Goal: Register for event/course

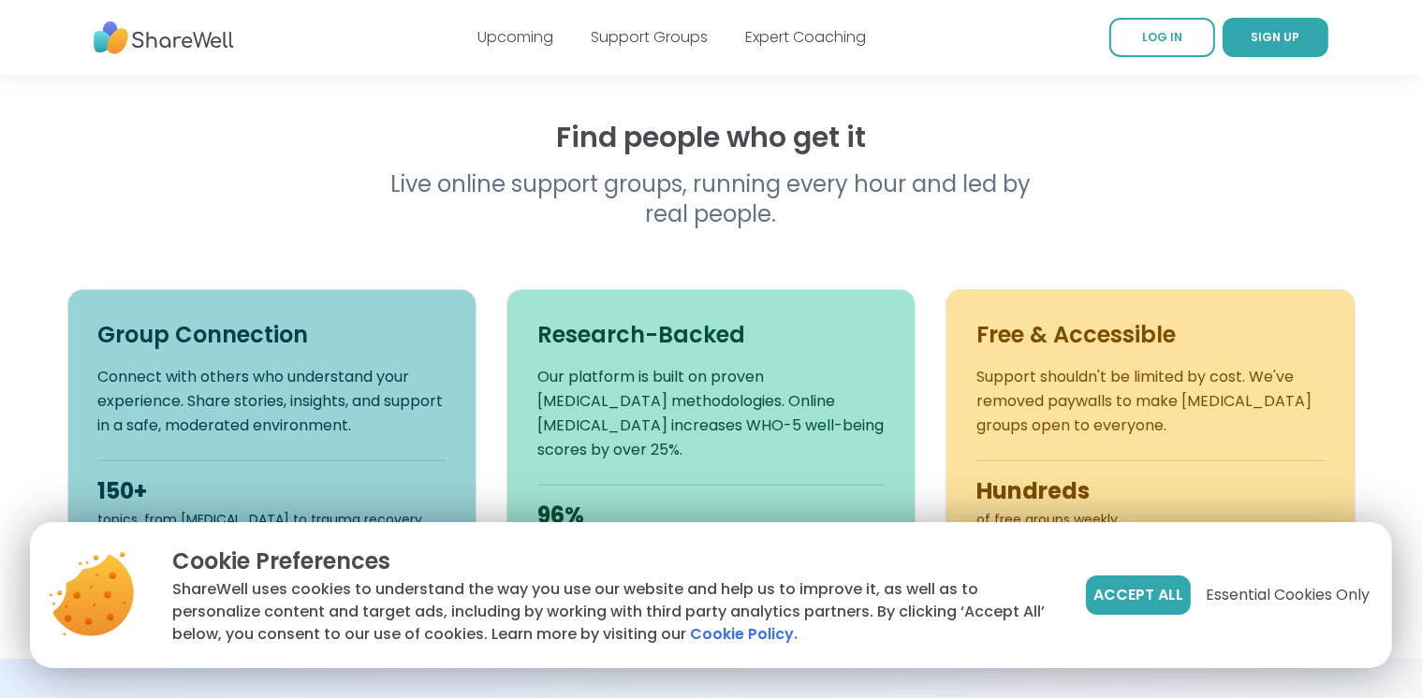
scroll to position [374, 0]
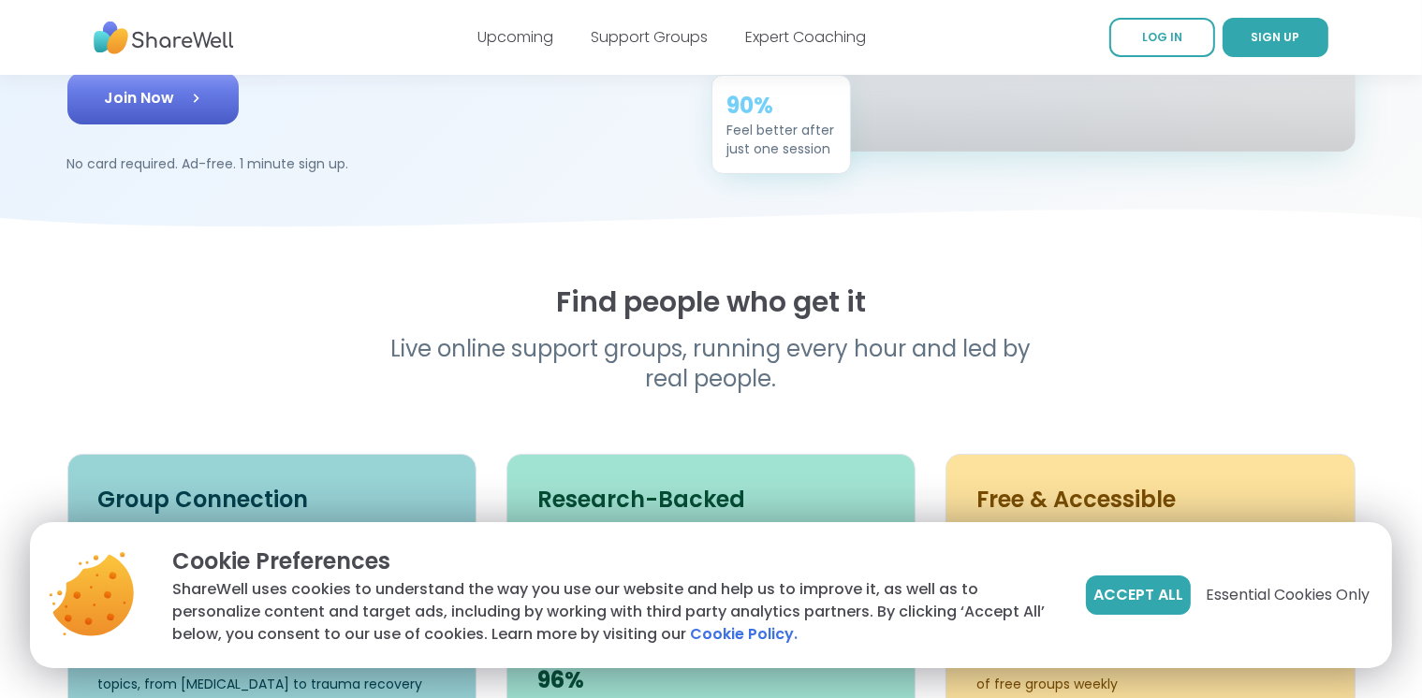
click at [165, 101] on link "Join Now" at bounding box center [152, 98] width 171 height 52
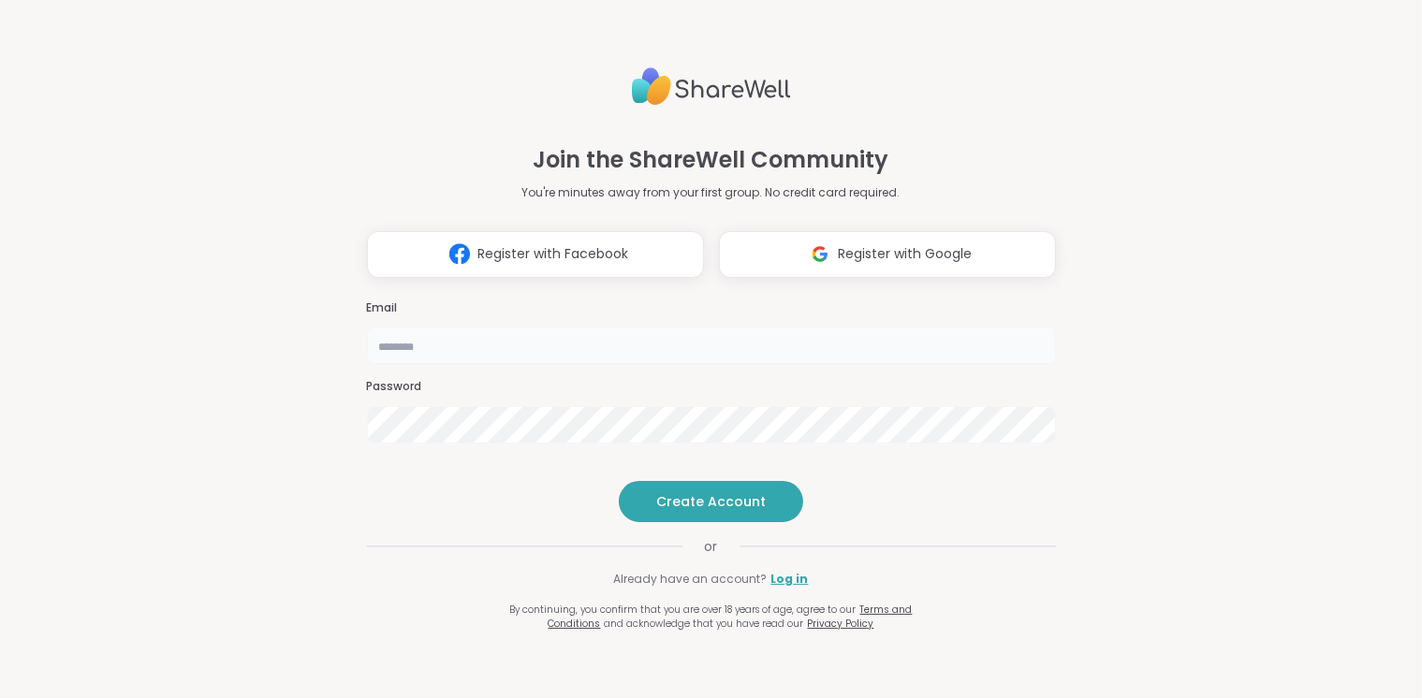
click at [552, 327] on input "email" at bounding box center [711, 345] width 689 height 37
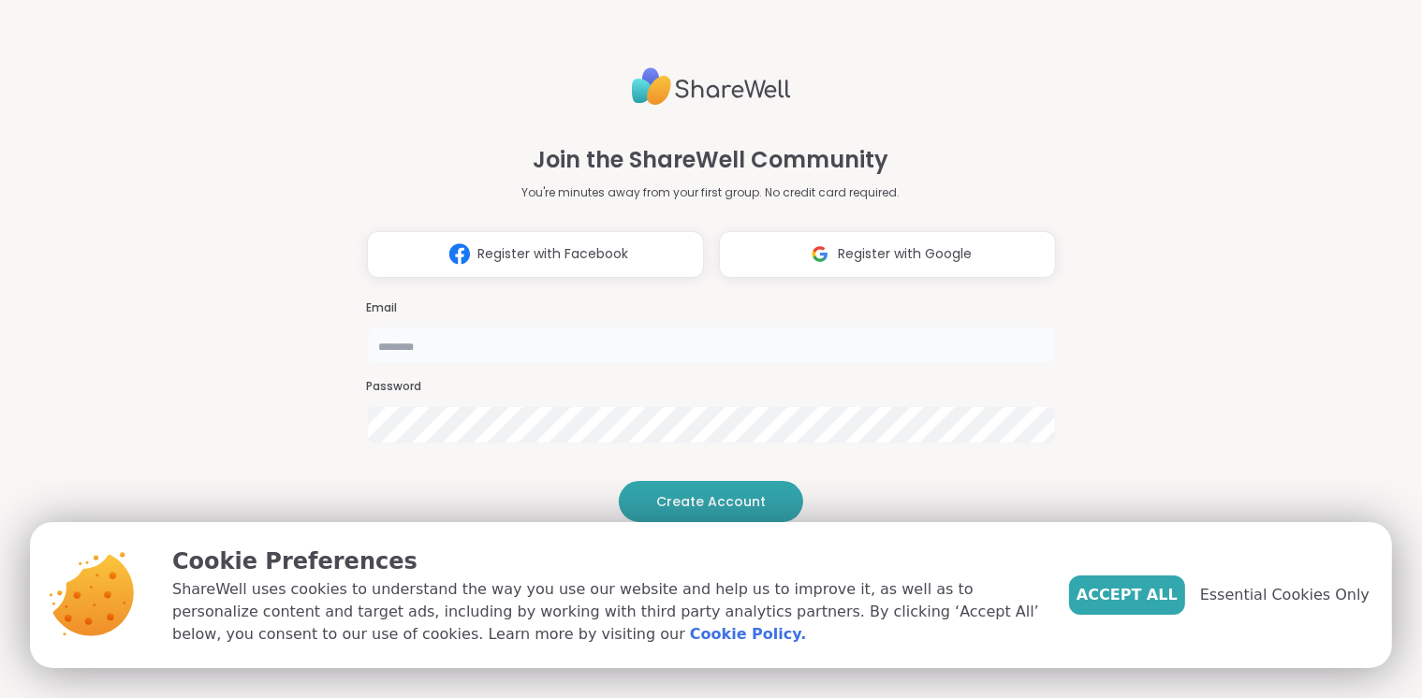
type input "**********"
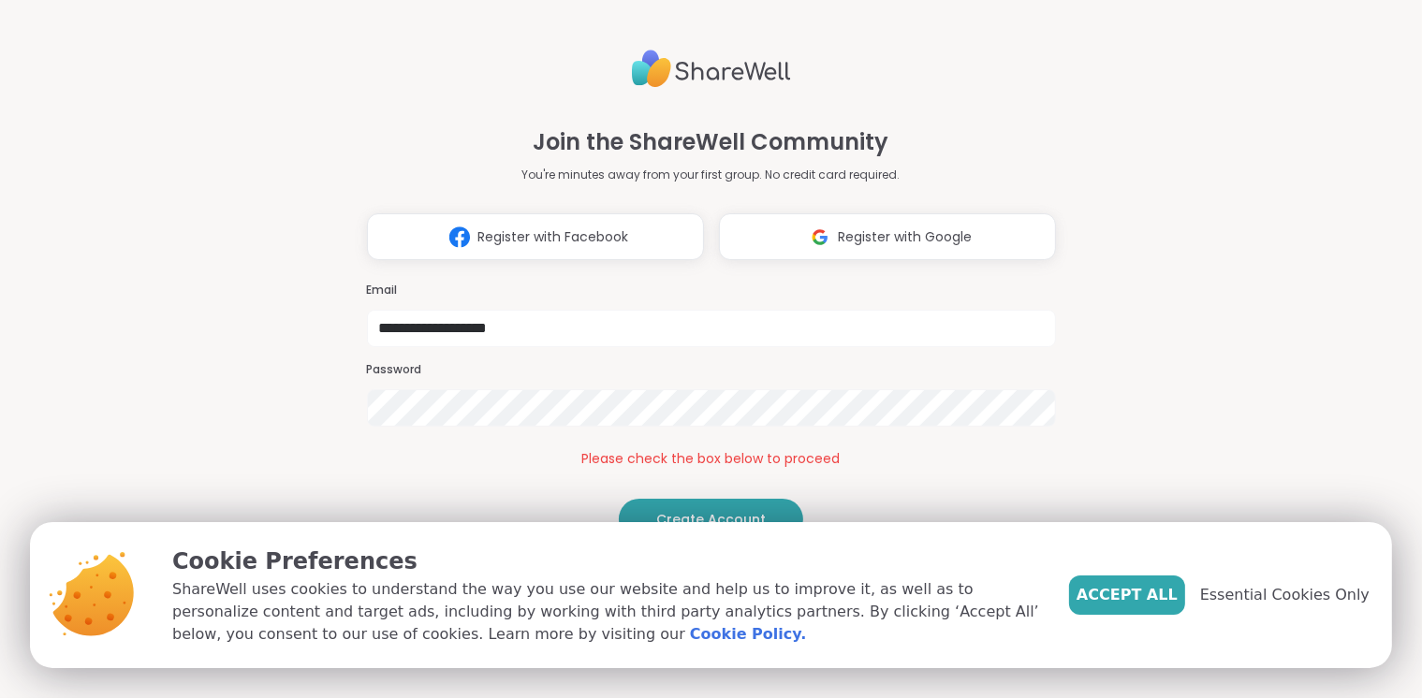
scroll to position [57, 0]
click at [1142, 589] on span "Accept All" at bounding box center [1127, 595] width 101 height 22
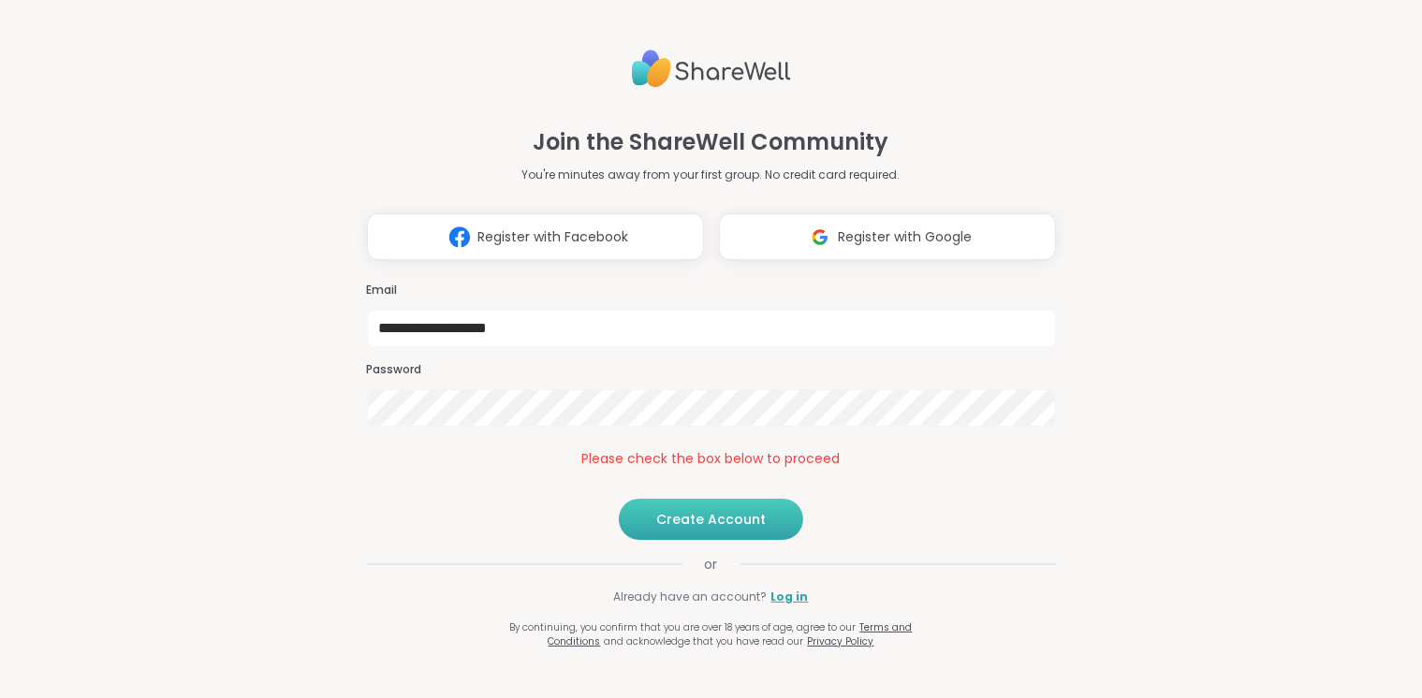
click at [697, 510] on button "Create Account" at bounding box center [711, 519] width 184 height 41
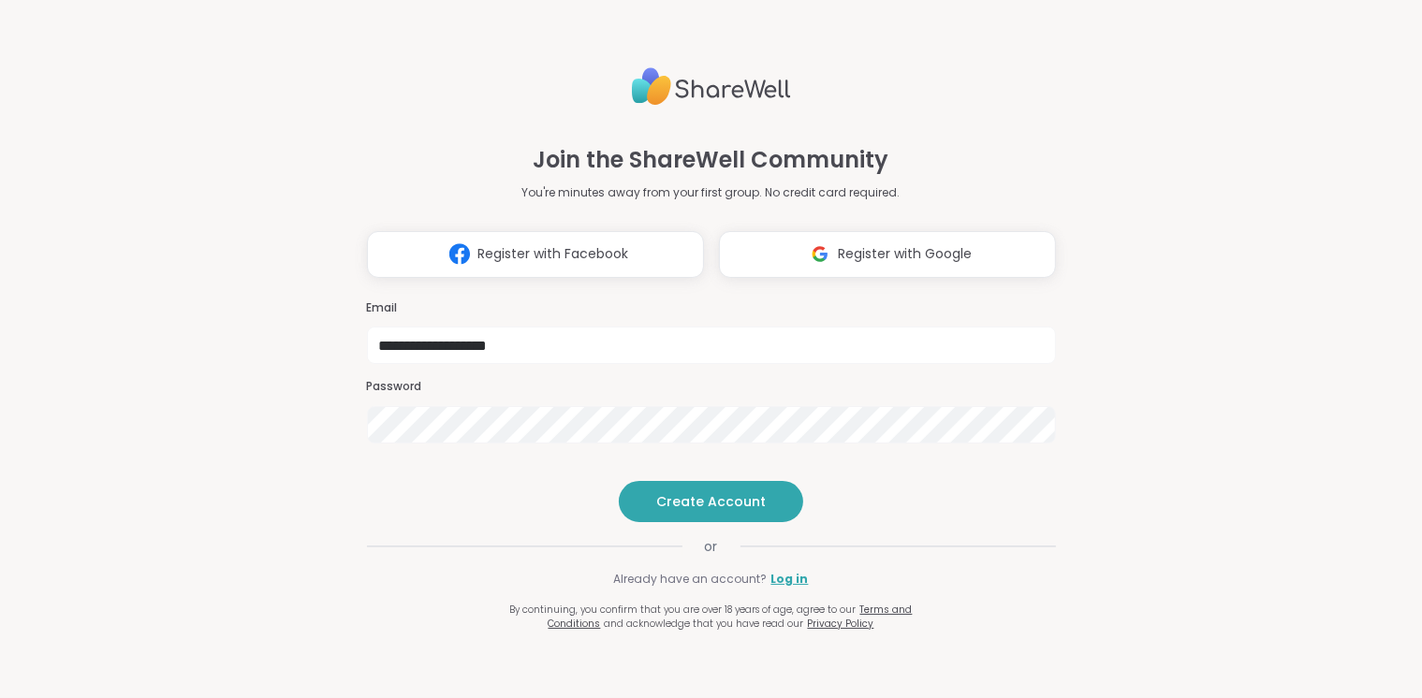
scroll to position [0, 0]
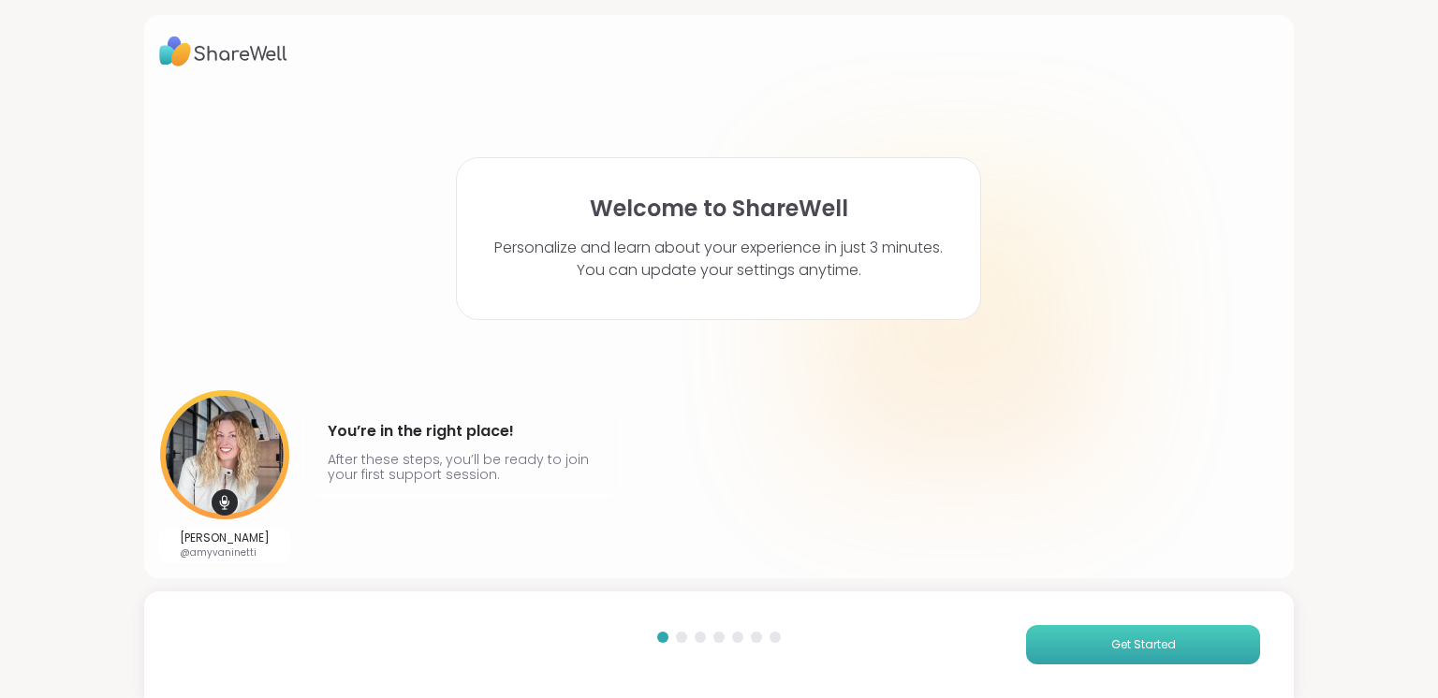
click at [1137, 644] on span "Get Started" at bounding box center [1143, 645] width 65 height 17
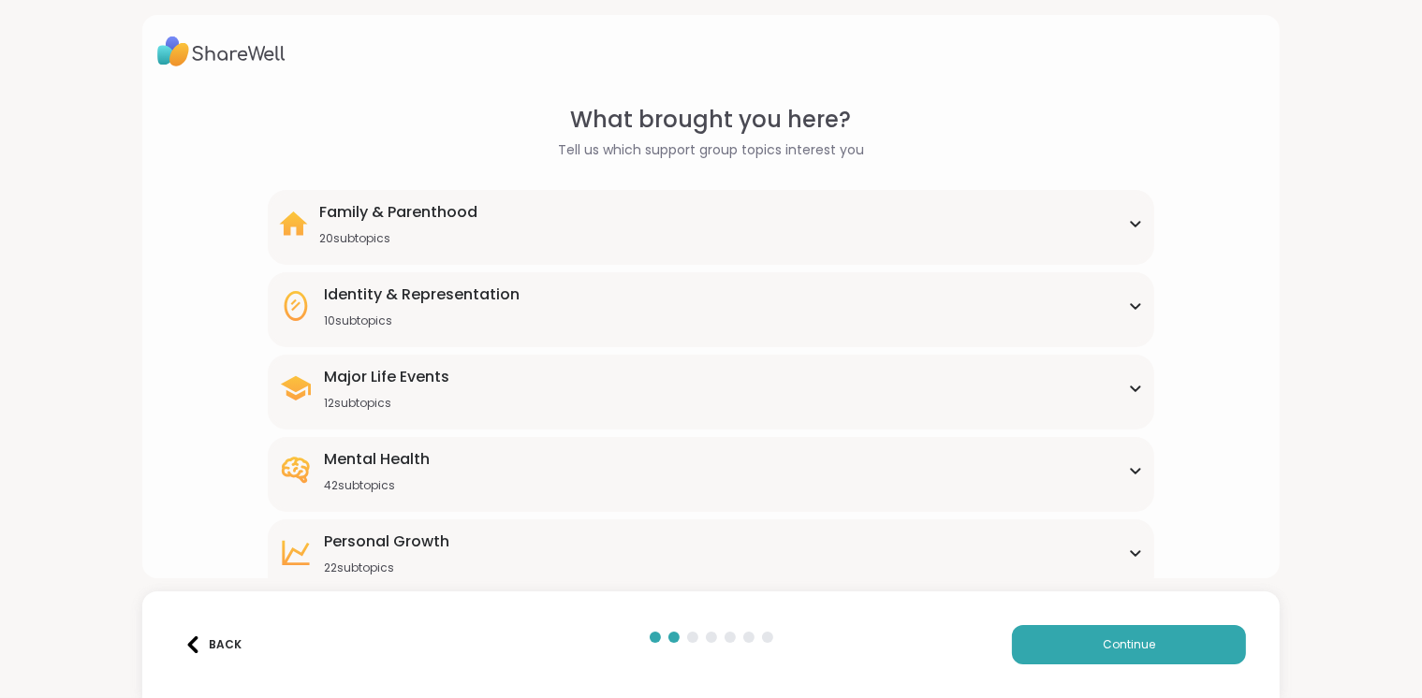
click at [446, 475] on div "Mental Health 42 subtopics" at bounding box center [711, 470] width 864 height 45
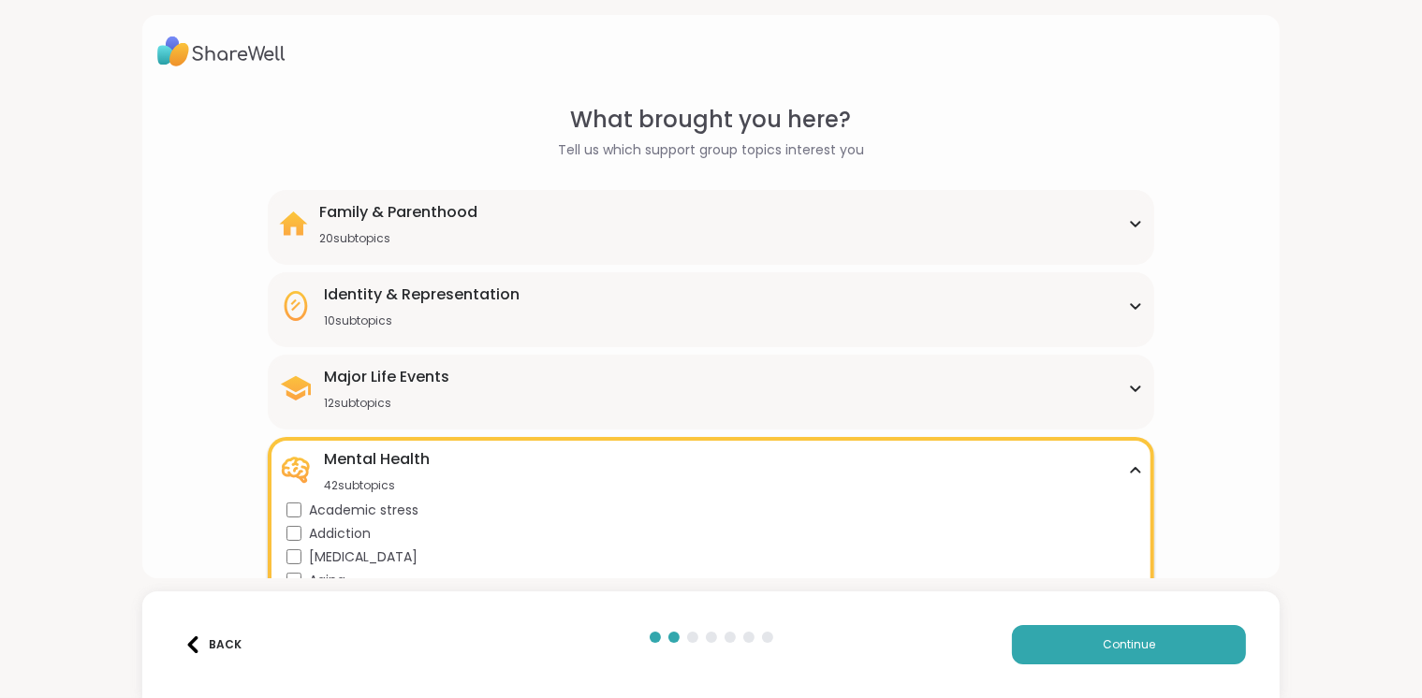
scroll to position [94, 0]
click at [505, 366] on div "Major Life Events 12 subtopics" at bounding box center [711, 388] width 864 height 45
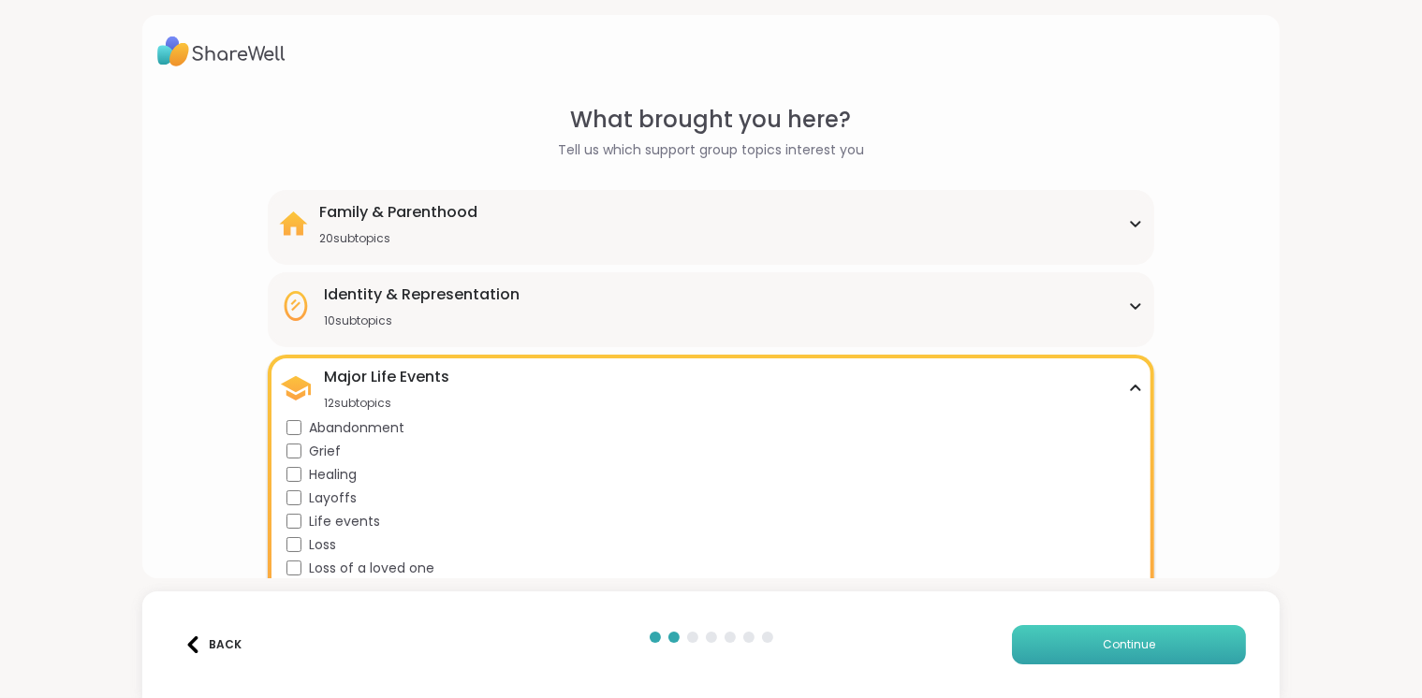
click at [1130, 642] on span "Continue" at bounding box center [1129, 645] width 52 height 17
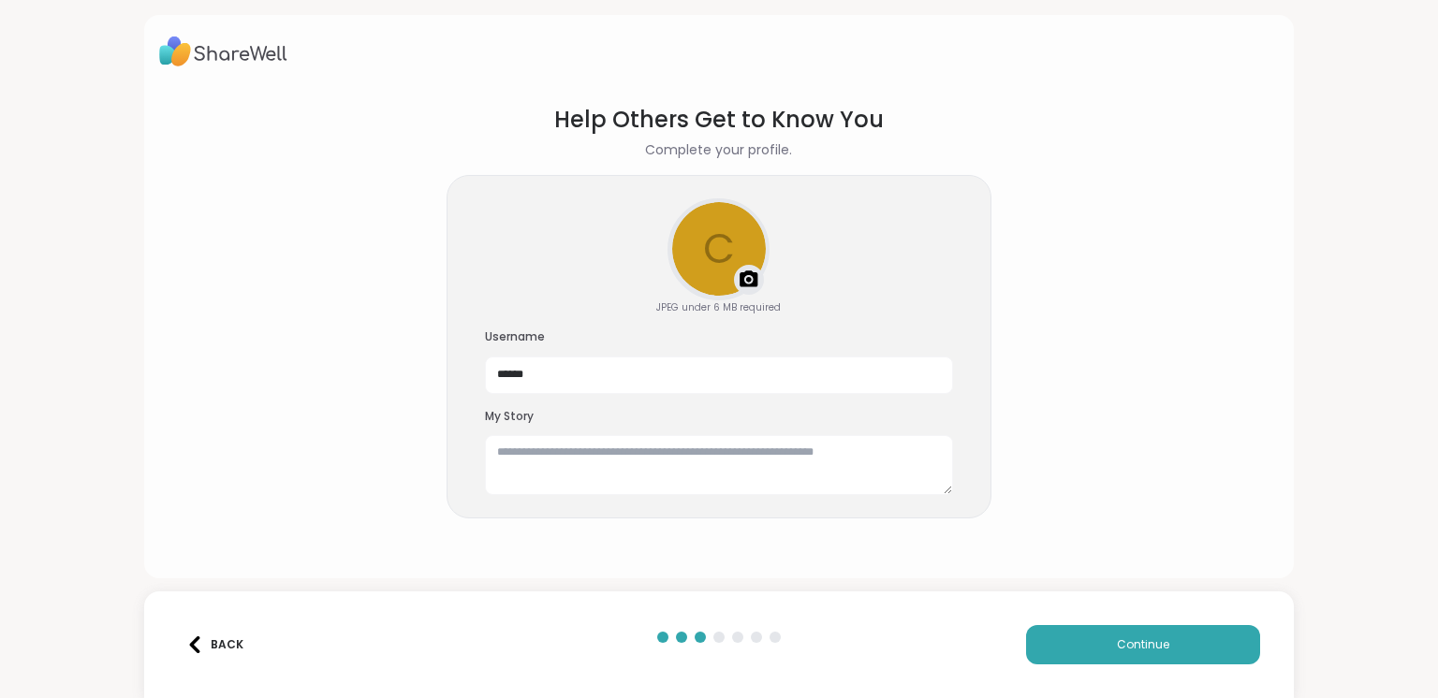
click at [1077, 622] on div "Back Continue" at bounding box center [719, 645] width 1151 height 107
click at [1103, 645] on button "Continue" at bounding box center [1143, 644] width 234 height 39
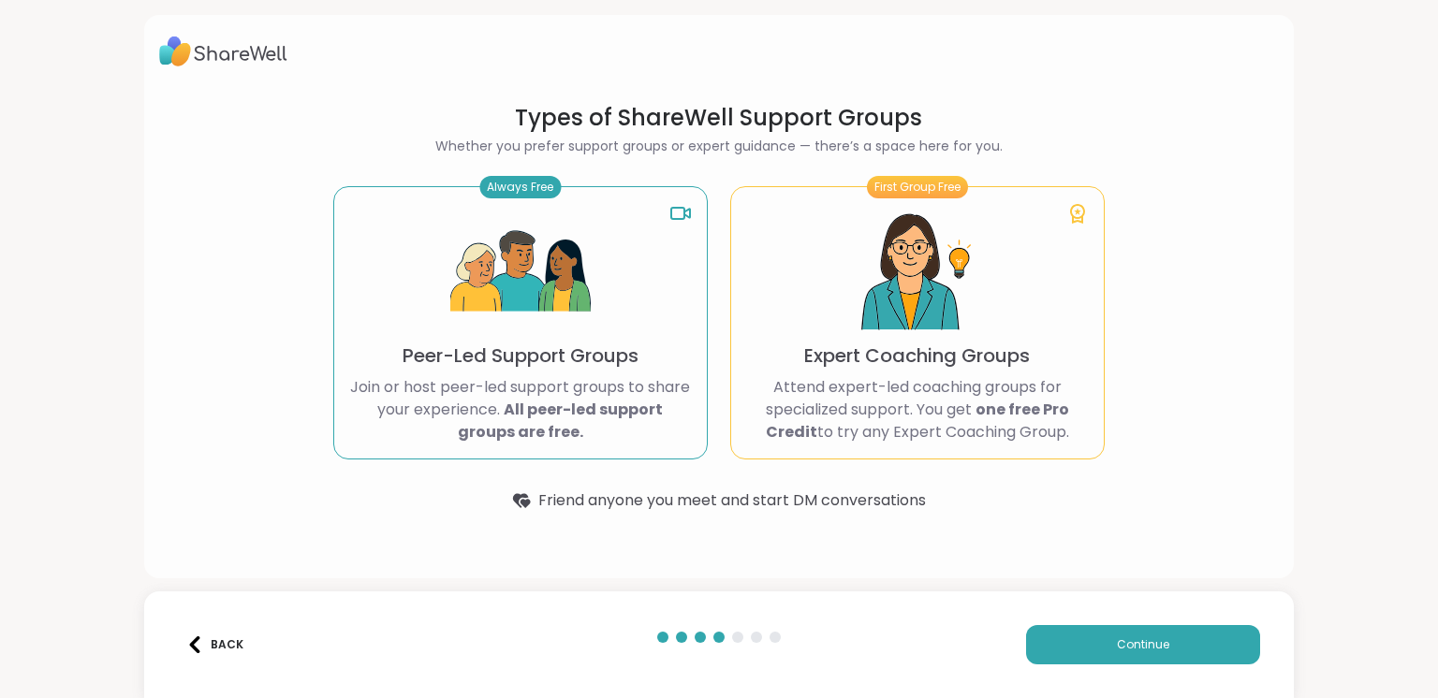
click at [588, 400] on b "All peer-led support groups are free." at bounding box center [561, 421] width 206 height 44
click at [486, 273] on img at bounding box center [520, 272] width 140 height 140
click at [524, 186] on div "Always Free" at bounding box center [519, 187] width 81 height 22
click at [1124, 648] on span "Continue" at bounding box center [1143, 645] width 52 height 17
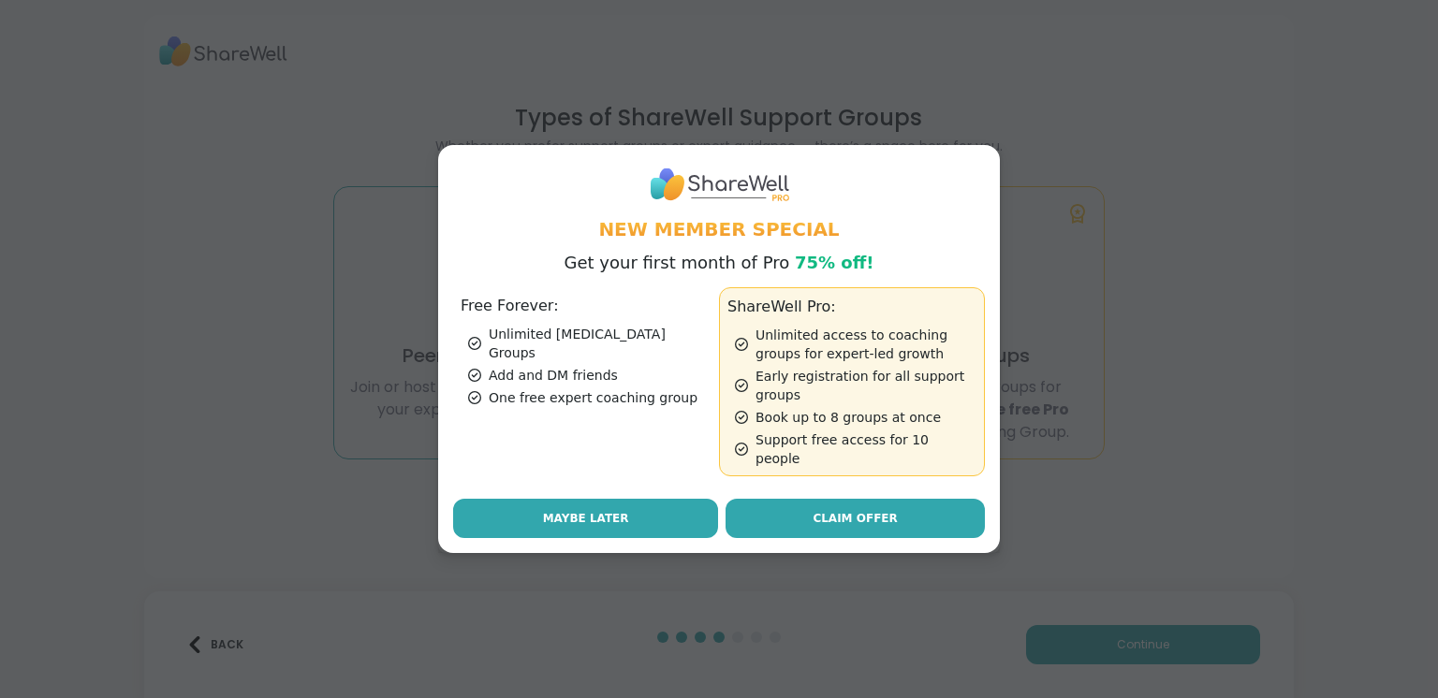
click at [639, 517] on button "Maybe Later" at bounding box center [585, 518] width 265 height 39
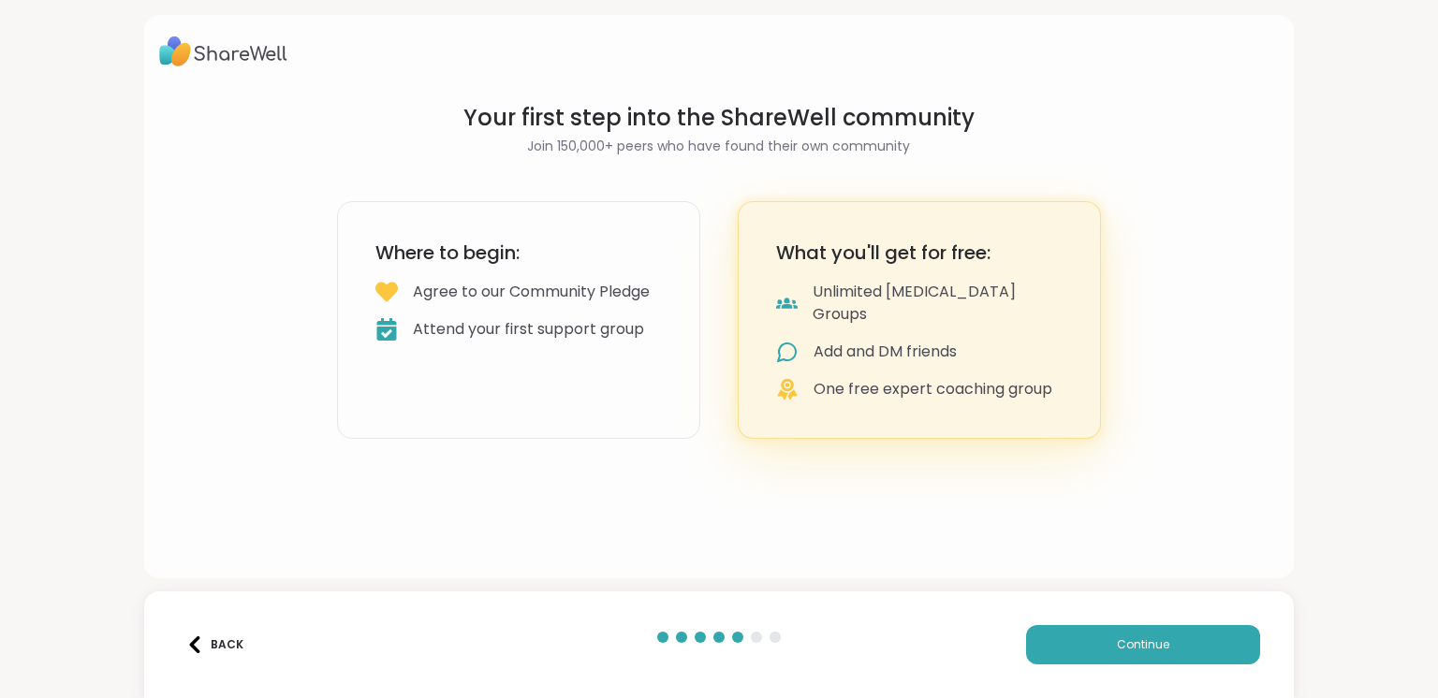
click at [479, 294] on div "Agree to our Community Pledge" at bounding box center [531, 292] width 237 height 22
click at [1117, 650] on span "Continue" at bounding box center [1143, 645] width 52 height 17
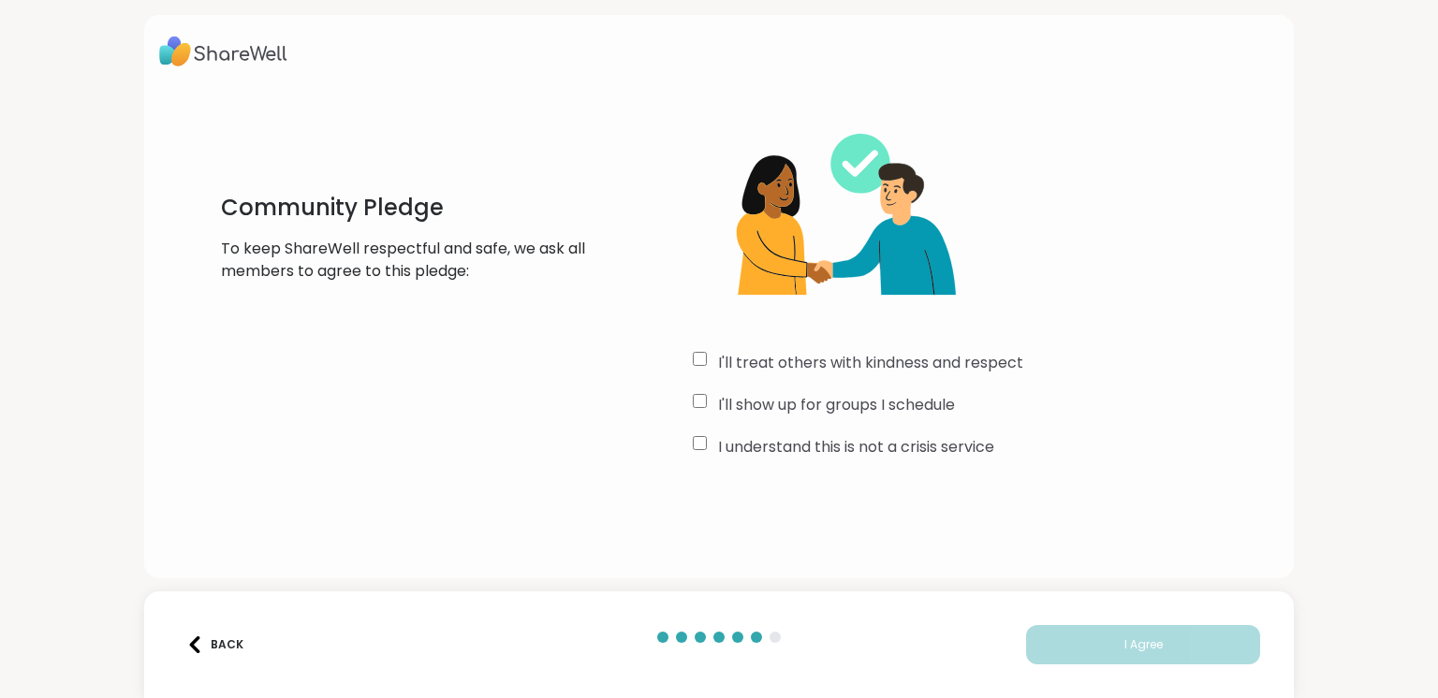
click at [801, 369] on label "I'll treat others with kindness and respect" at bounding box center [870, 363] width 305 height 22
click at [697, 450] on div "I understand this is not a crisis service" at bounding box center [973, 447] width 561 height 22
click at [1125, 649] on span "I Agree" at bounding box center [1143, 645] width 38 height 17
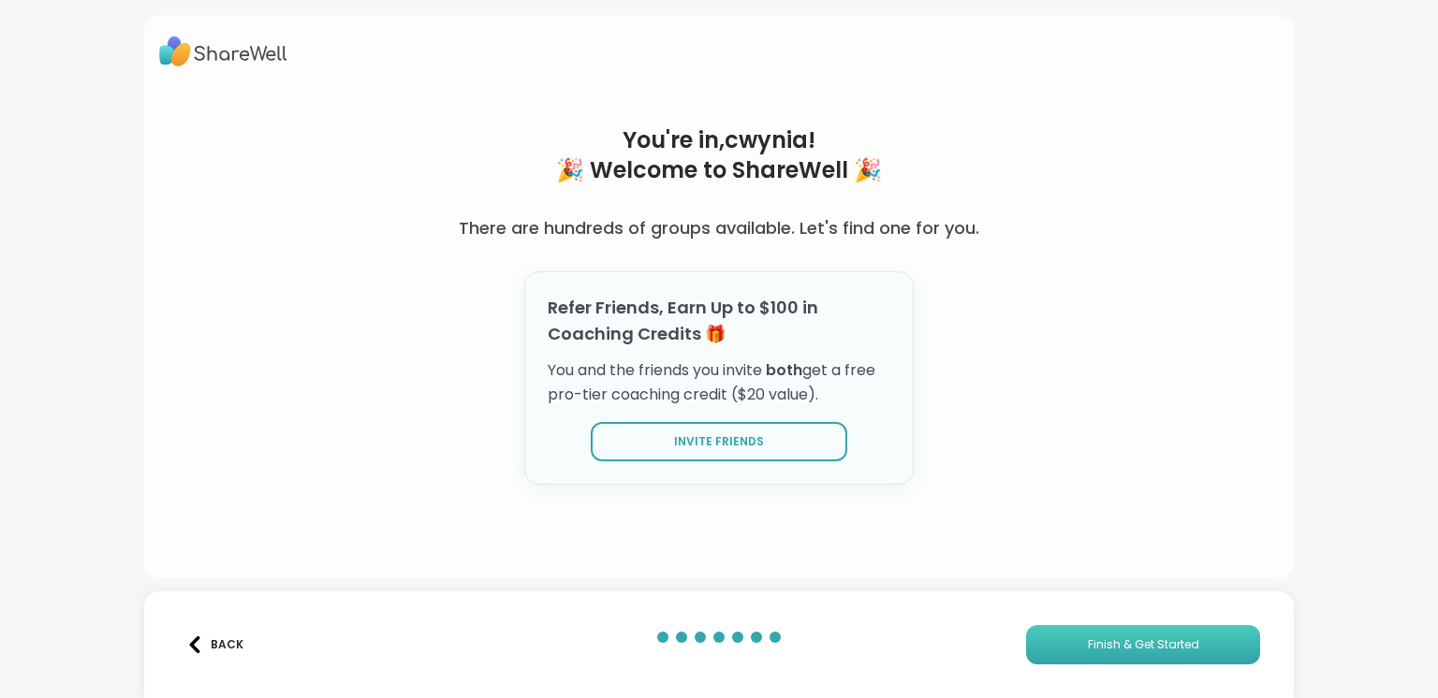
click at [1126, 649] on span "Finish & Get Started" at bounding box center [1143, 645] width 111 height 17
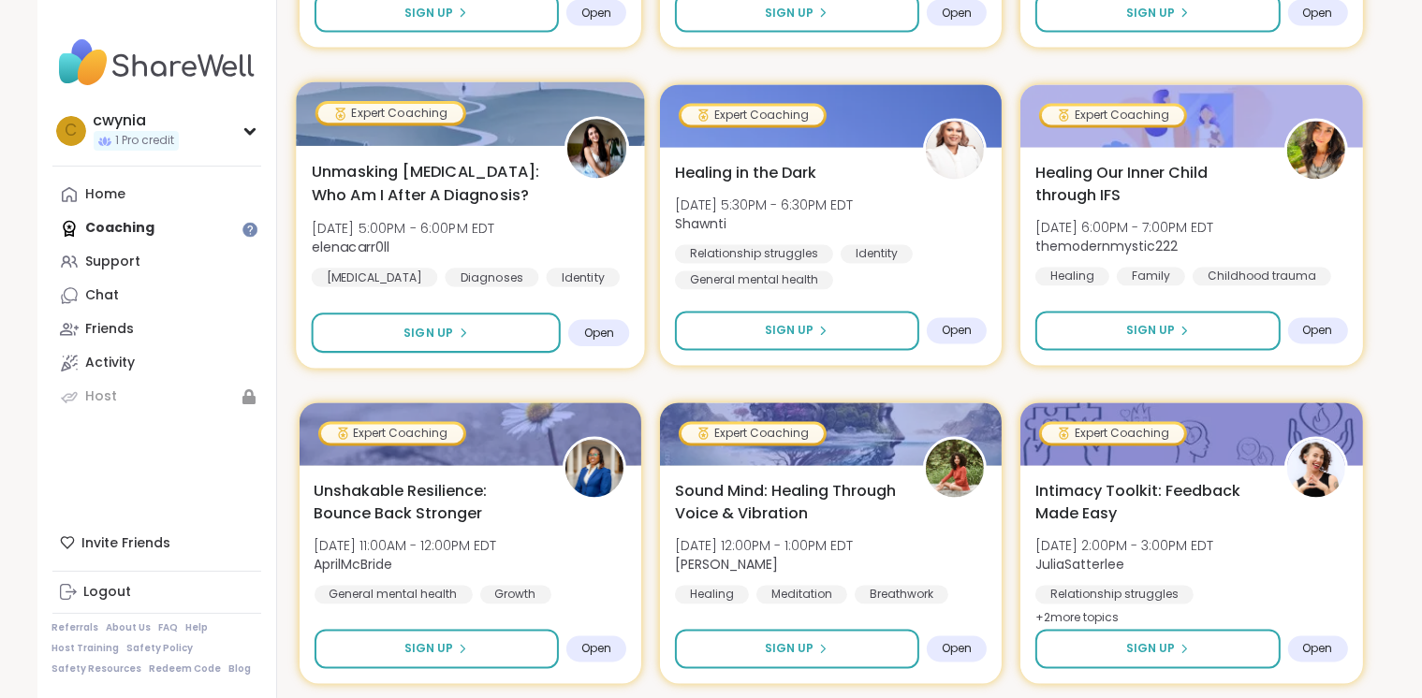
scroll to position [3557, 0]
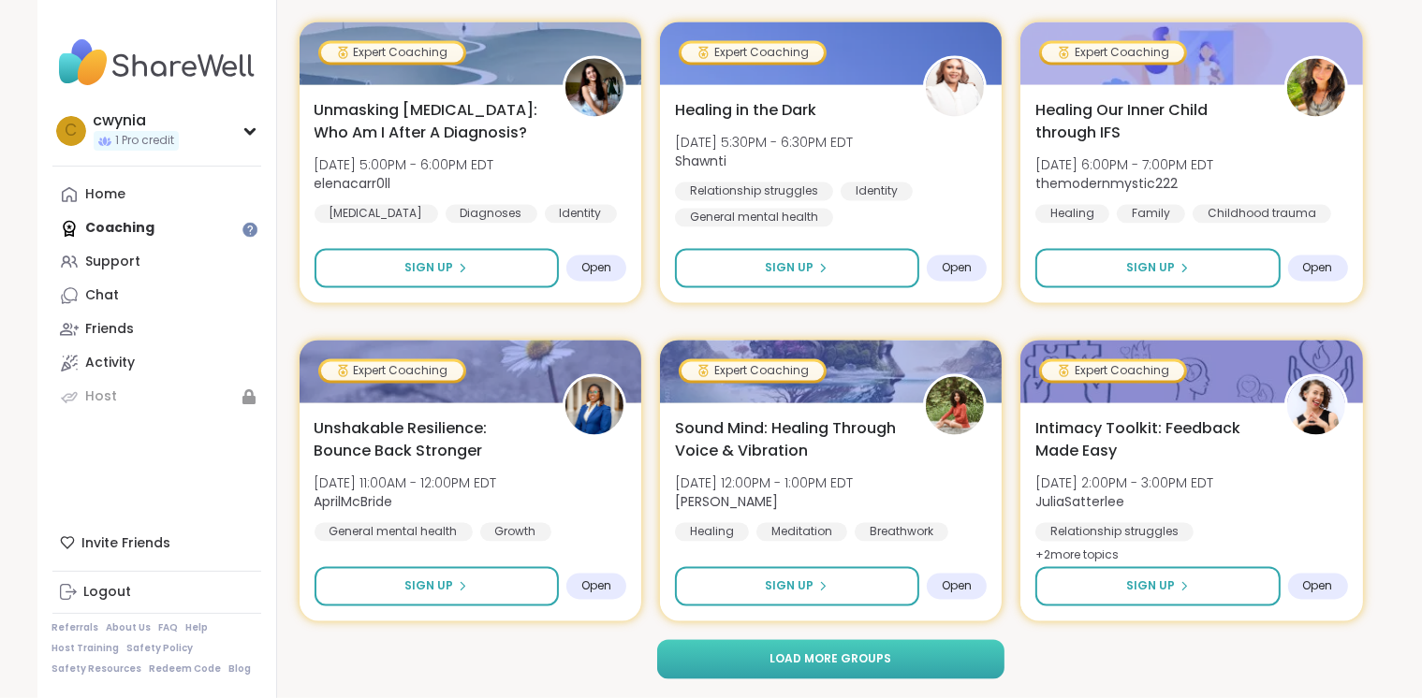
click at [874, 664] on span "Load more groups" at bounding box center [831, 660] width 122 height 17
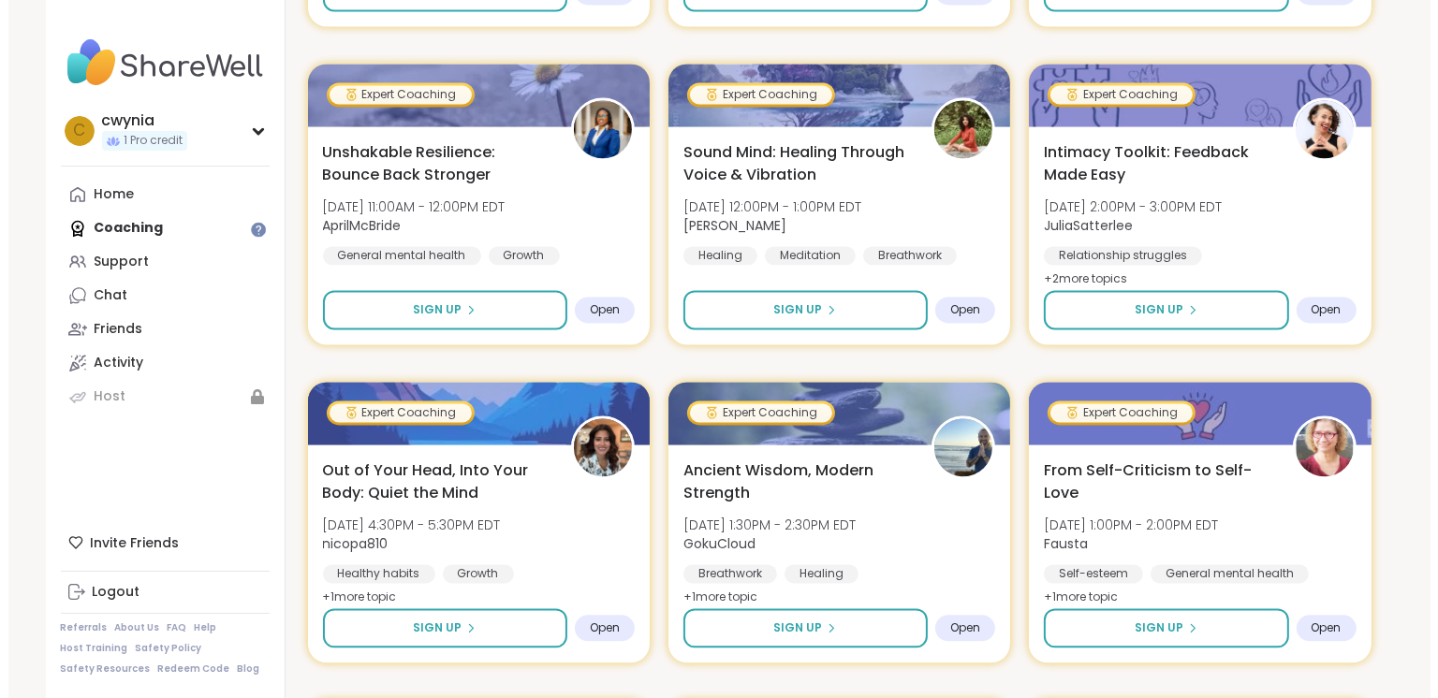
scroll to position [3838, 0]
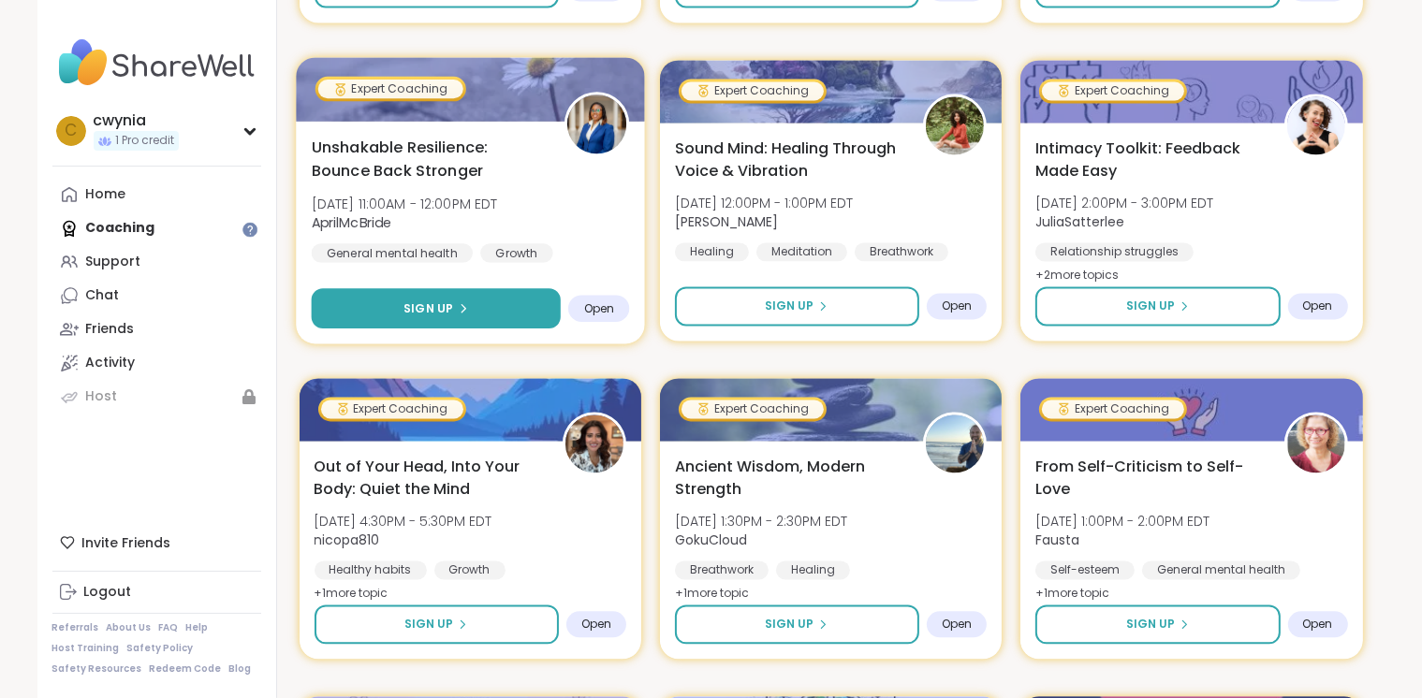
click at [418, 308] on span "Sign Up" at bounding box center [429, 308] width 50 height 17
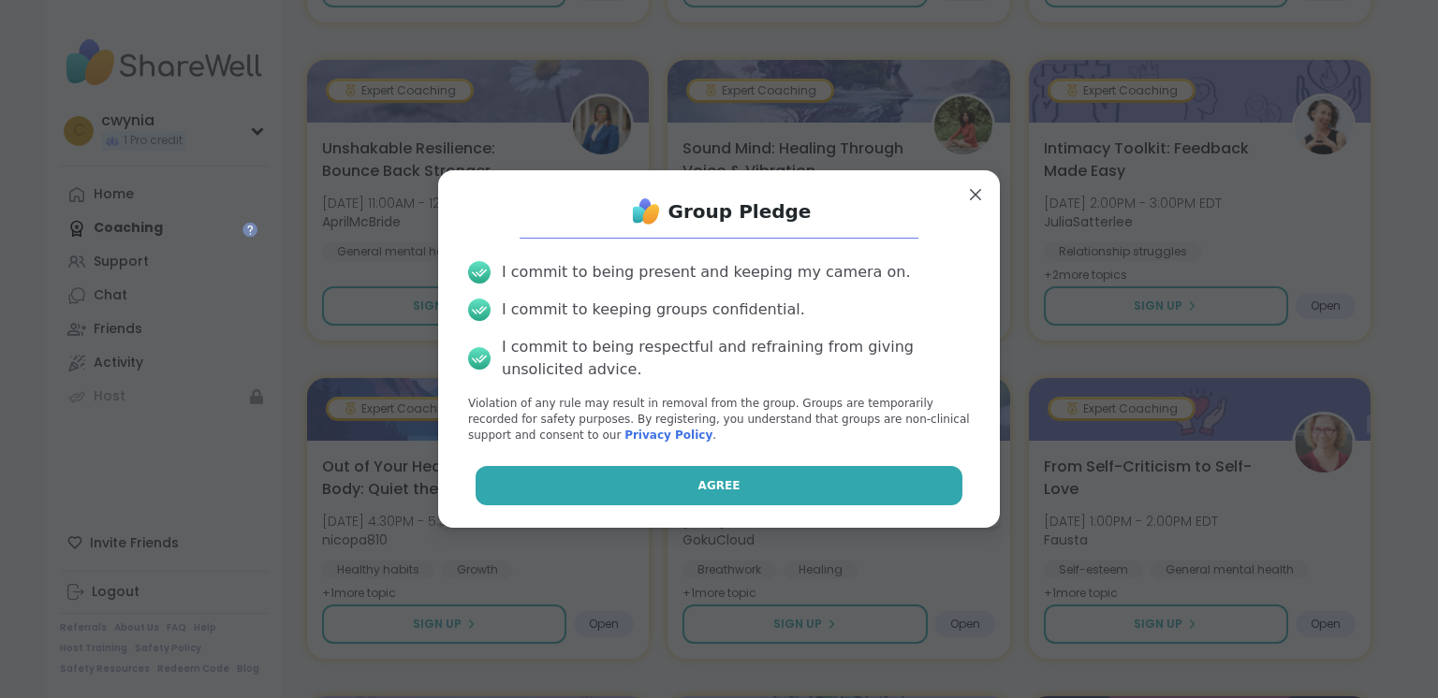
click at [723, 490] on span "Agree" at bounding box center [719, 485] width 42 height 17
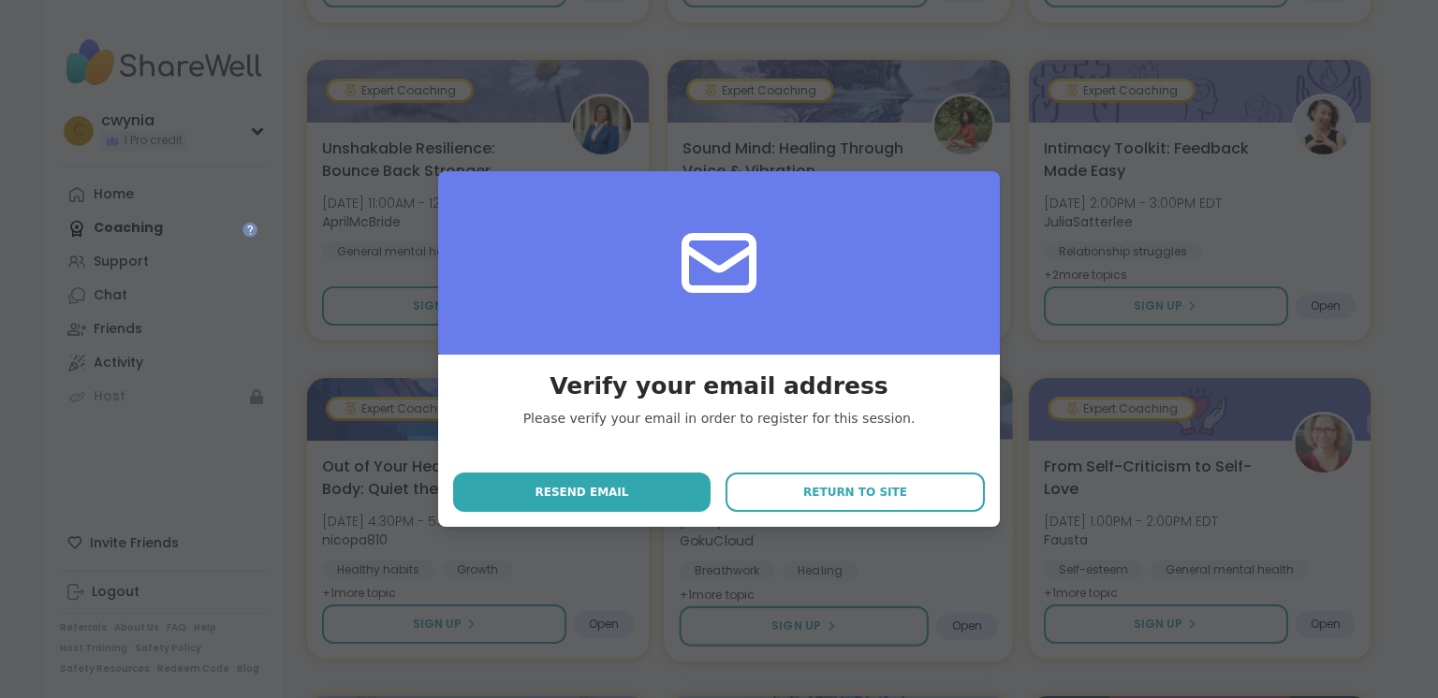
click at [796, 495] on button "Return to site" at bounding box center [855, 492] width 259 height 39
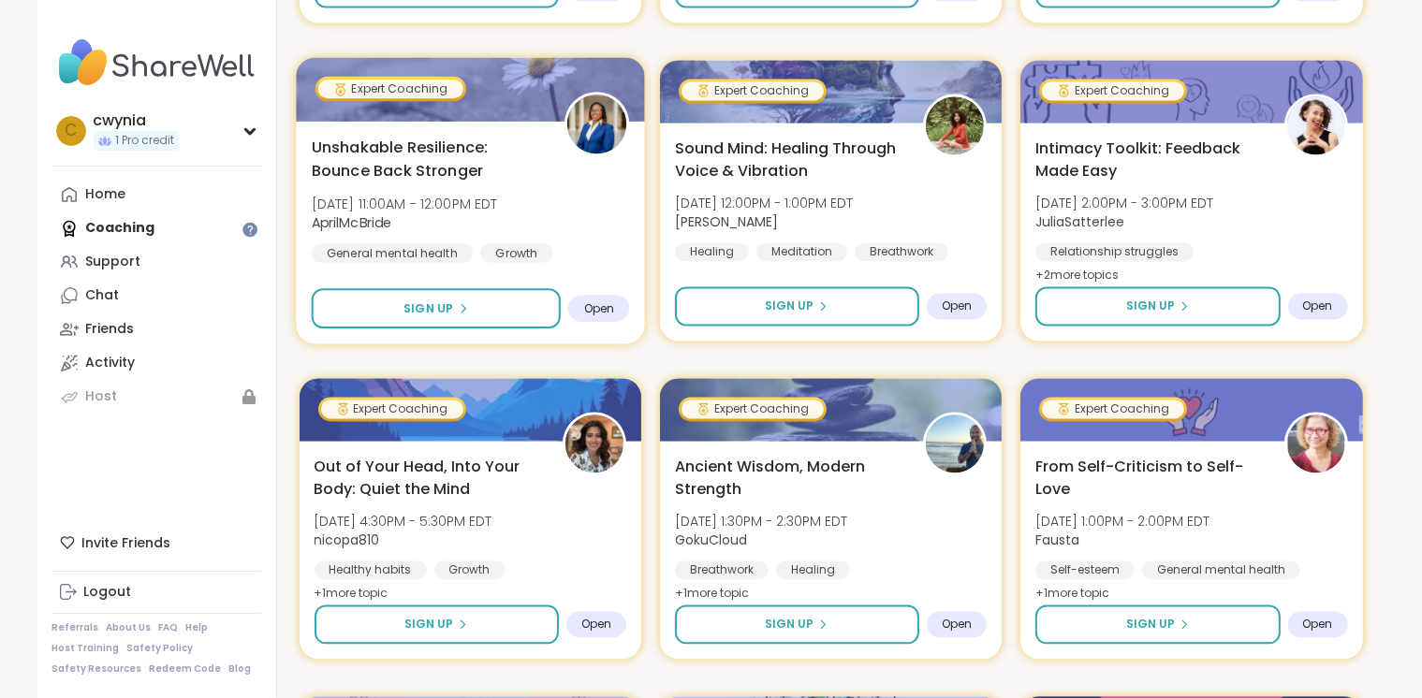
click at [595, 305] on span "Open" at bounding box center [598, 308] width 31 height 15
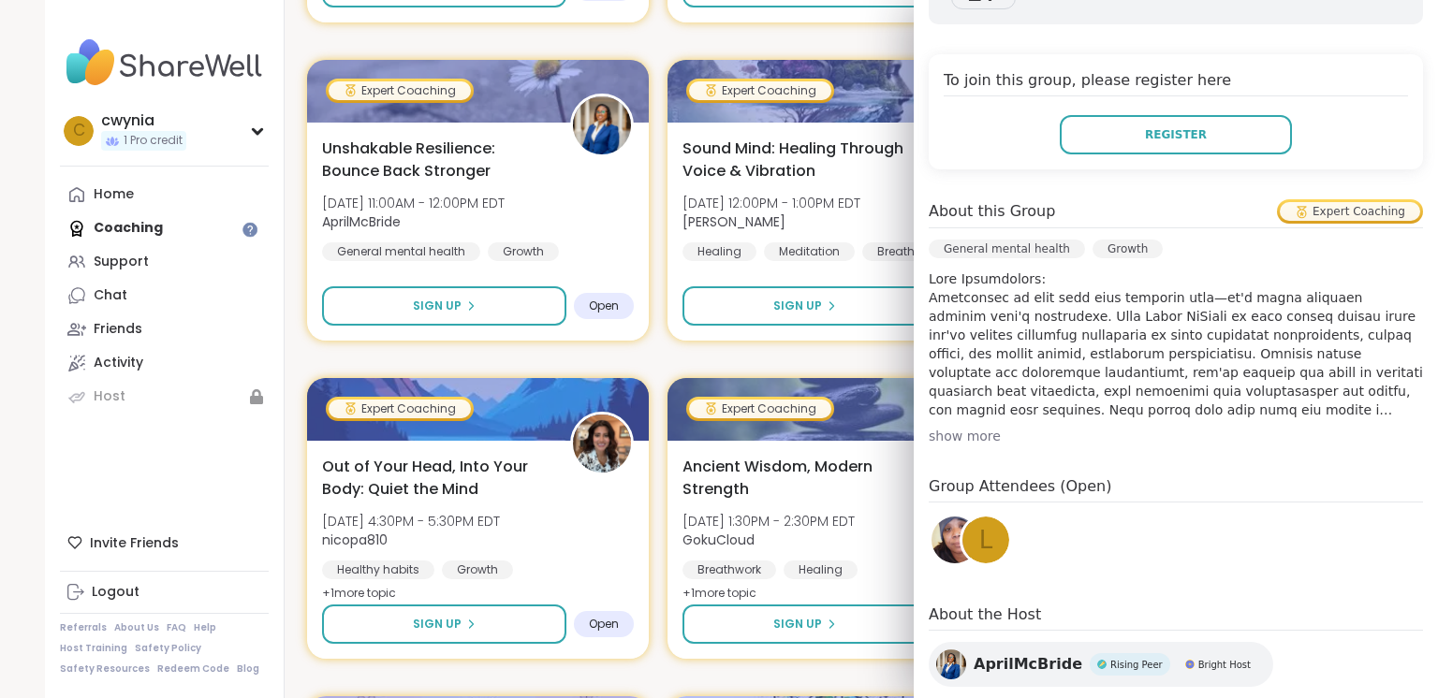
scroll to position [509, 0]
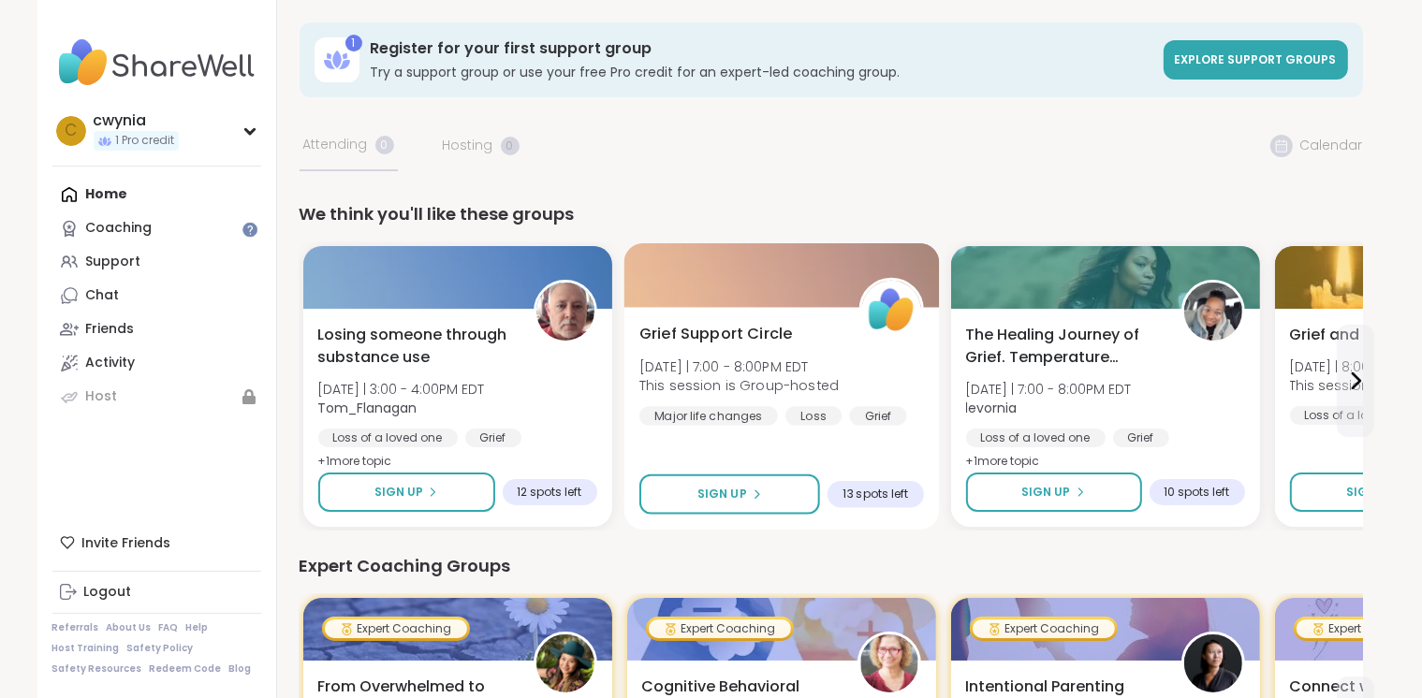
click at [778, 299] on div at bounding box center [782, 275] width 316 height 64
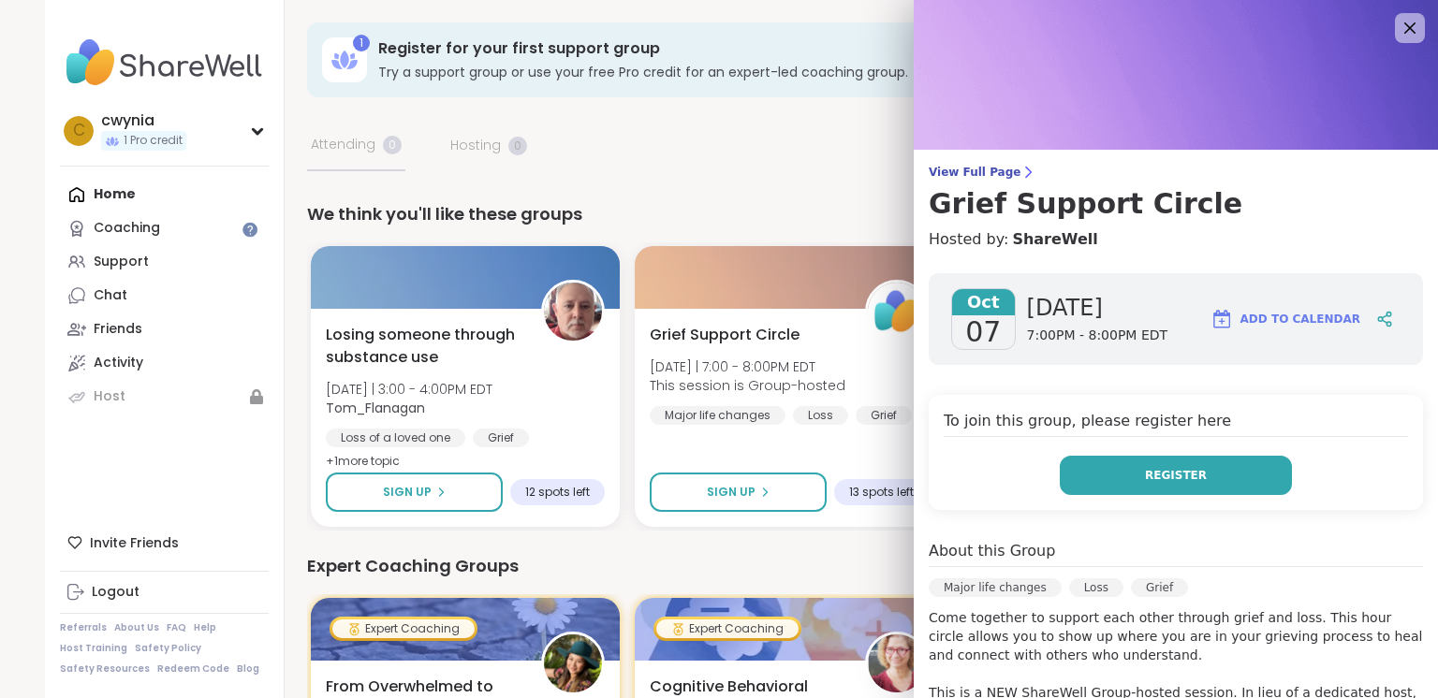
click at [1192, 472] on span "Register" at bounding box center [1176, 475] width 62 height 17
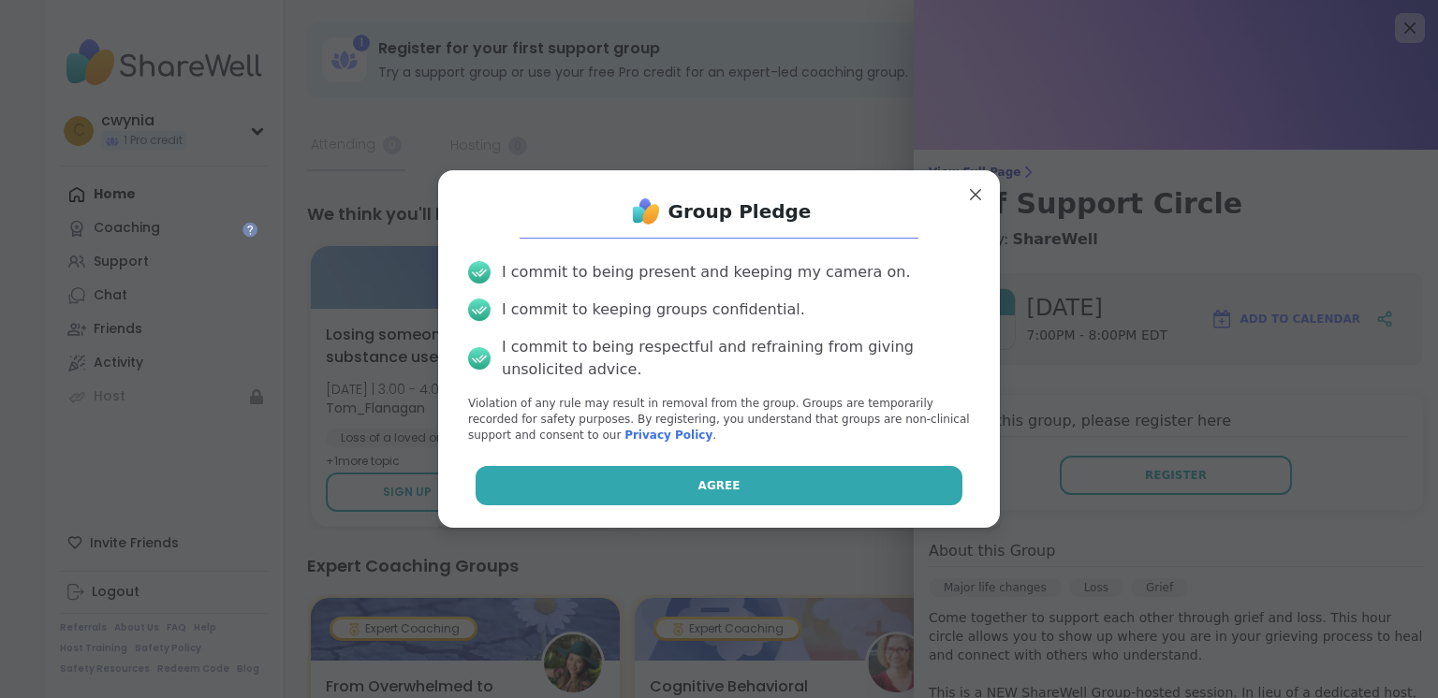
click at [778, 489] on button "Agree" at bounding box center [720, 485] width 488 height 39
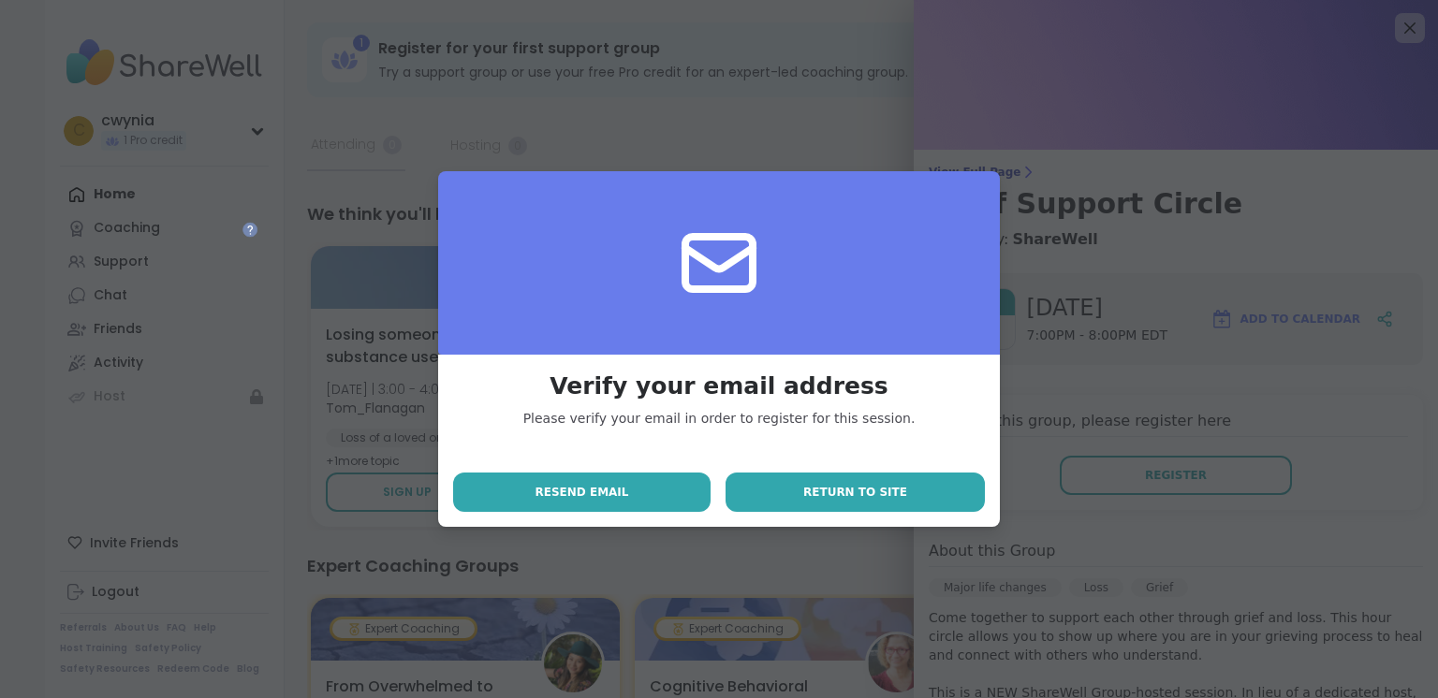
click at [859, 492] on span "Return to site" at bounding box center [855, 492] width 104 height 17
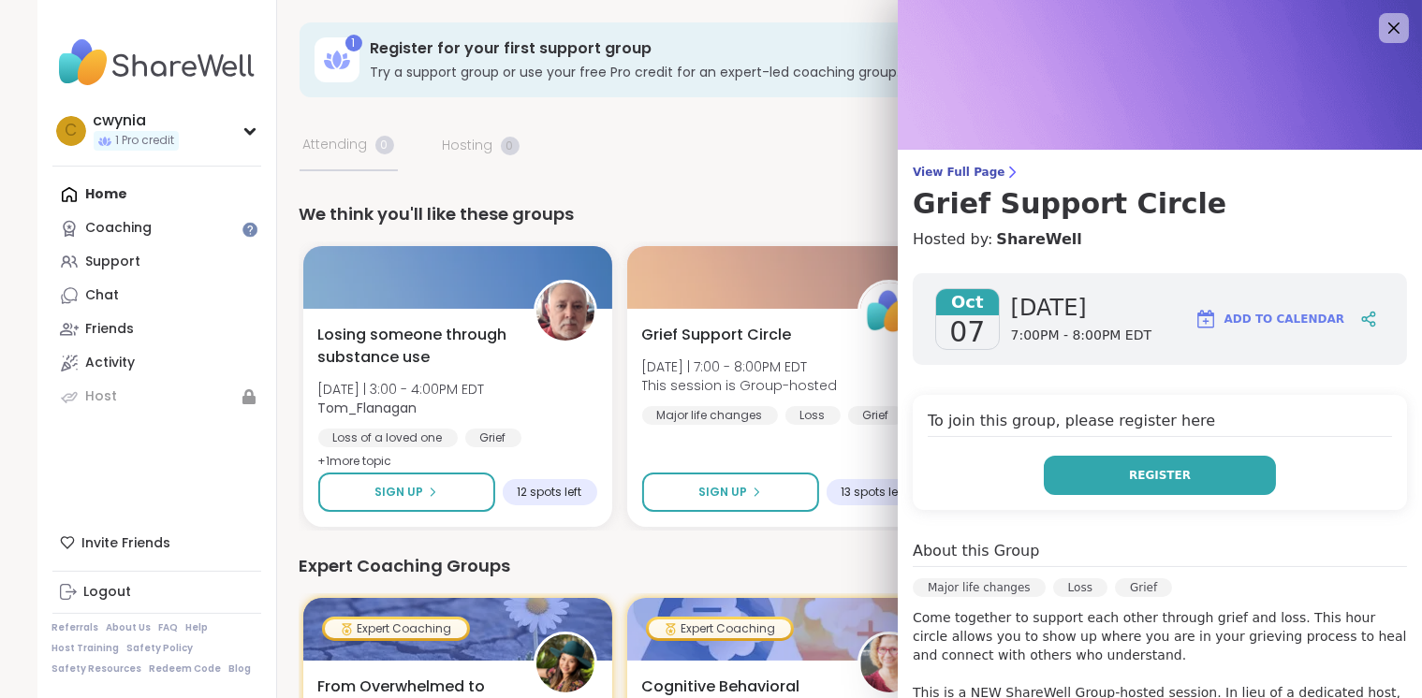
click at [1166, 467] on span "Register" at bounding box center [1160, 475] width 62 height 17
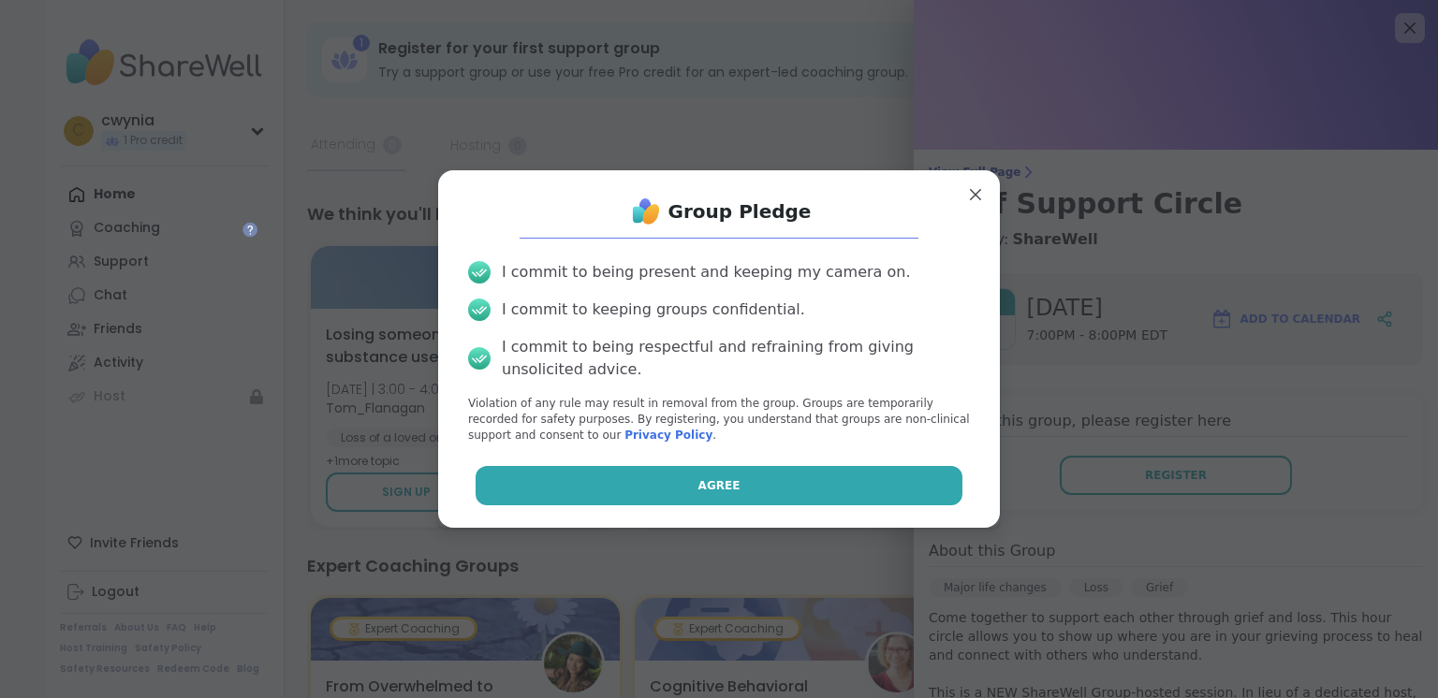
click at [843, 488] on button "Agree" at bounding box center [720, 485] width 488 height 39
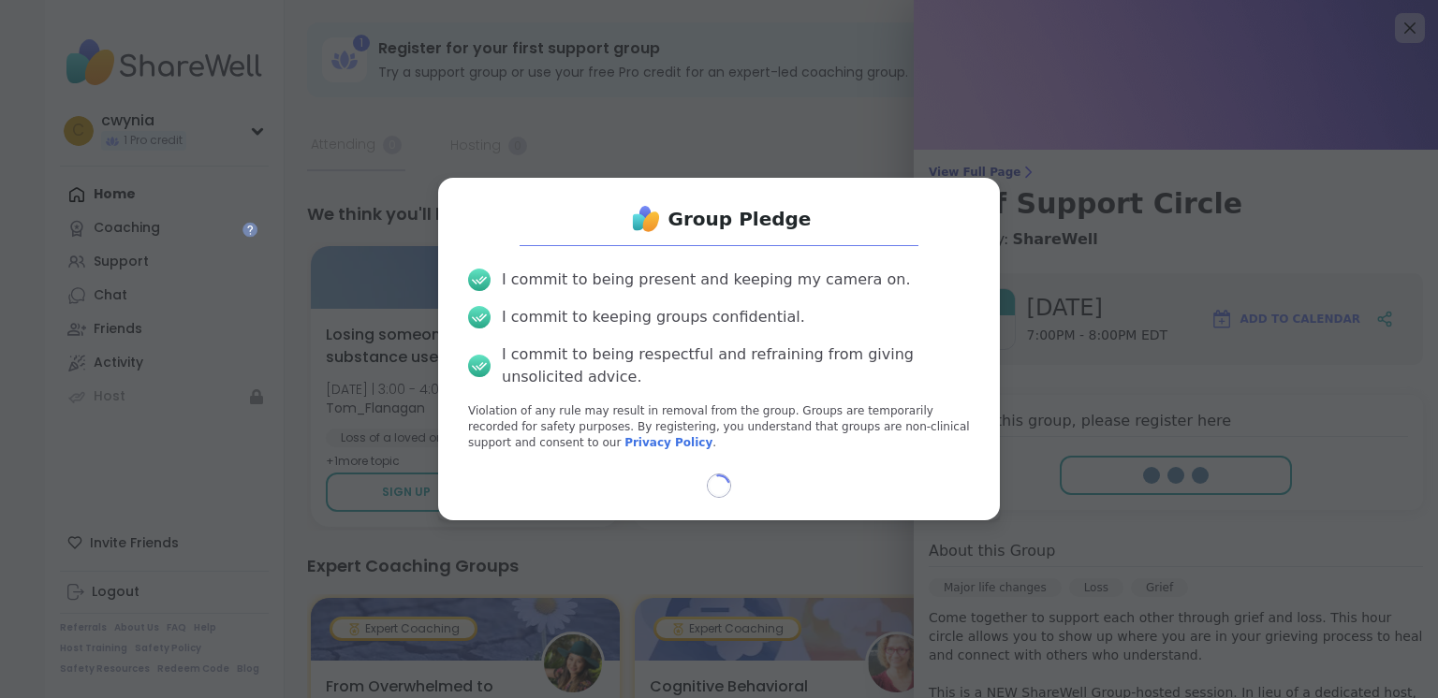
select select "**"
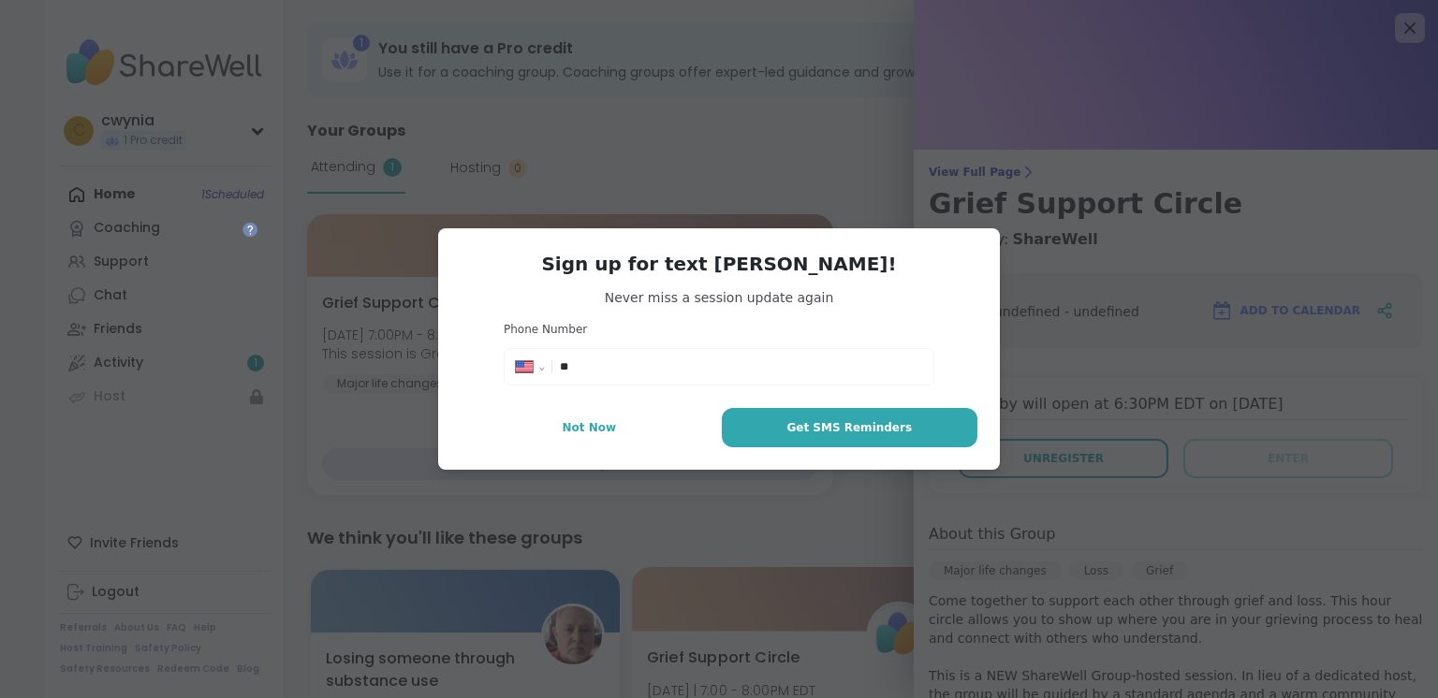
click at [620, 360] on input "**" at bounding box center [741, 367] width 362 height 19
type input "**********"
select select "**"
type input "**********"
click at [660, 425] on button "Not Now" at bounding box center [589, 427] width 257 height 39
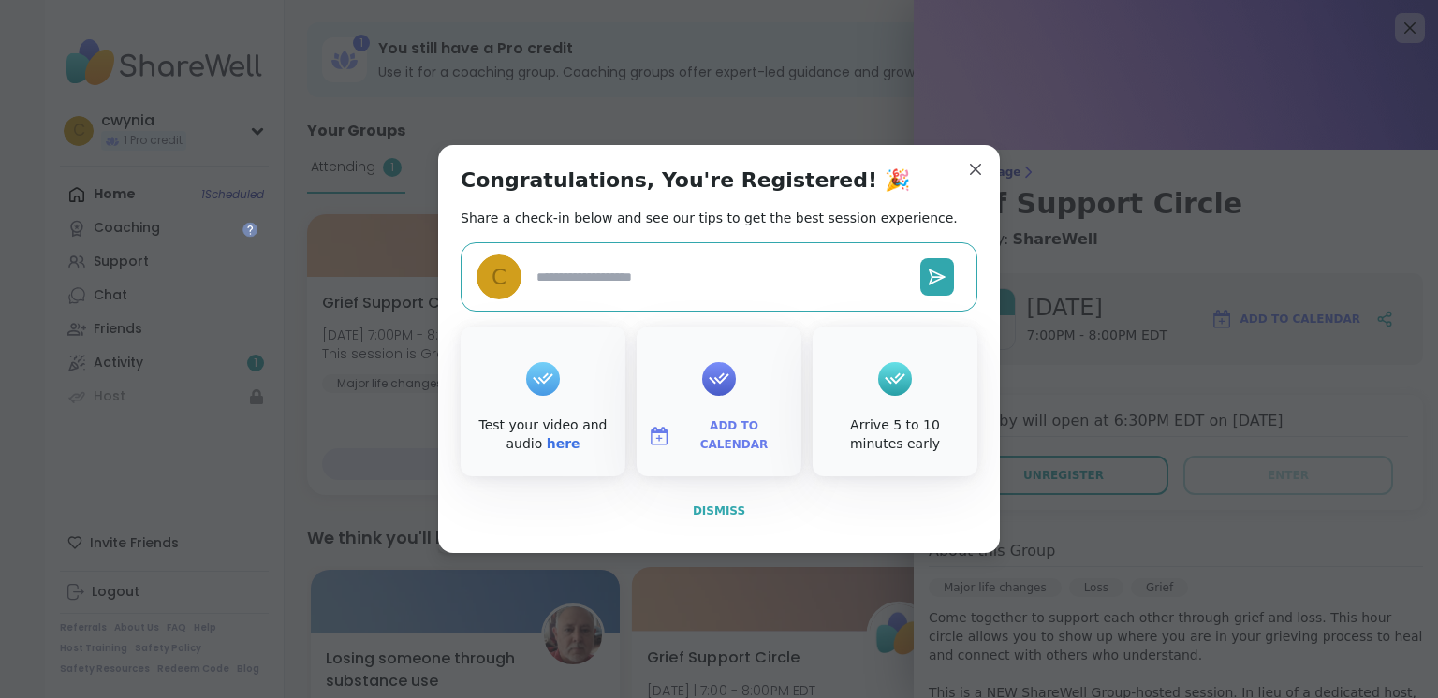
click at [712, 524] on button "Dismiss" at bounding box center [719, 511] width 517 height 39
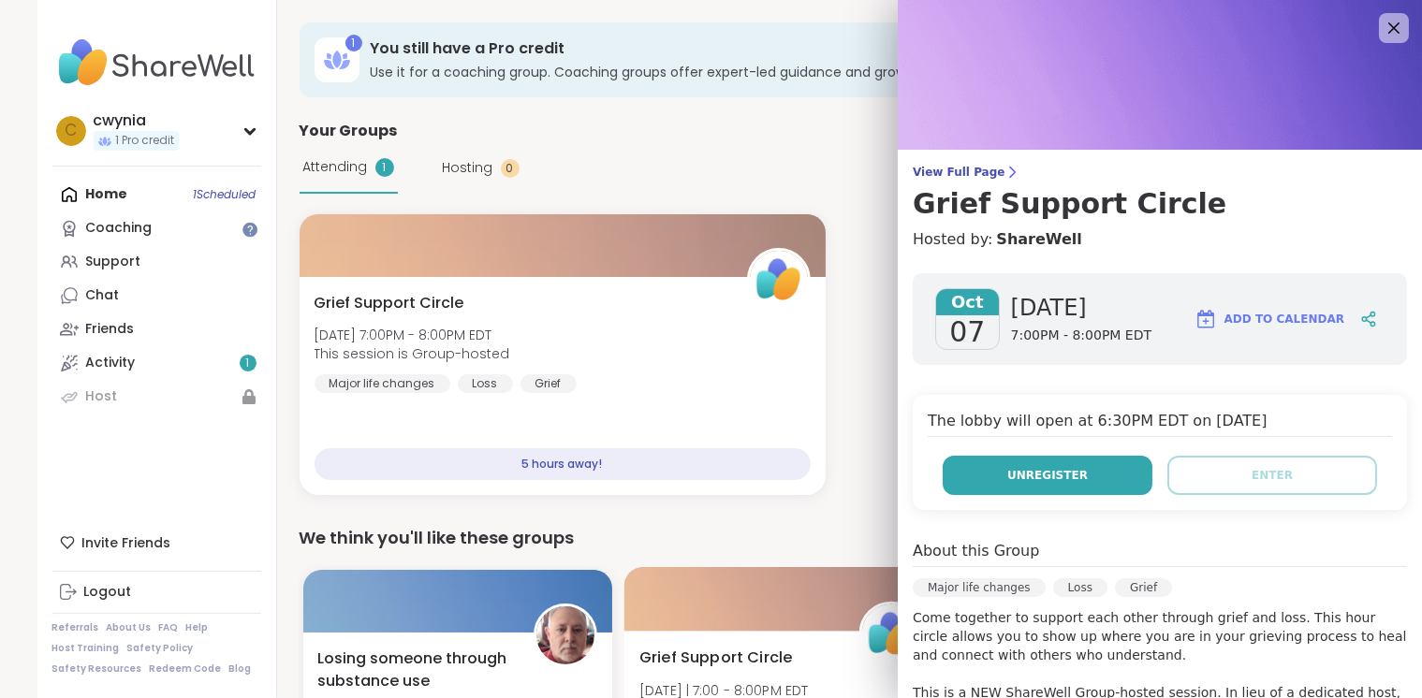
click at [1029, 480] on span "Unregister" at bounding box center [1047, 475] width 81 height 17
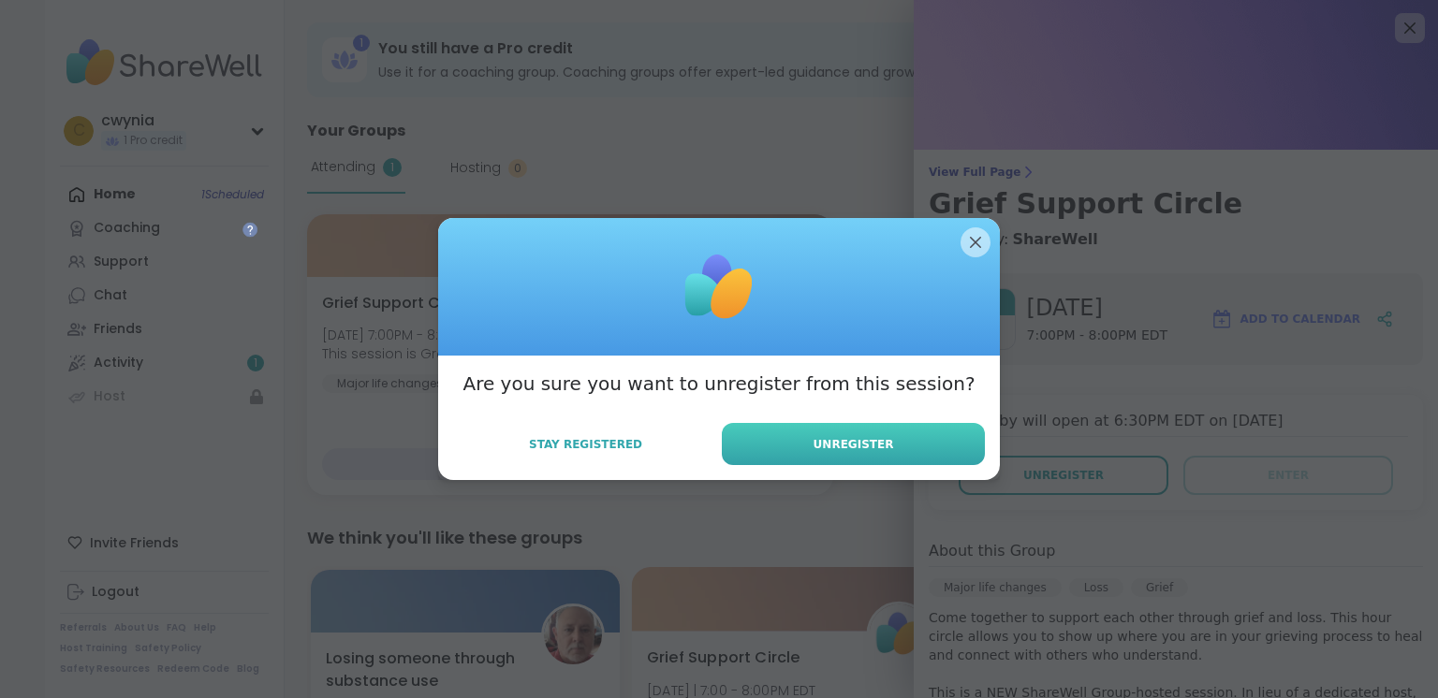
click at [779, 448] on button "Unregister" at bounding box center [853, 444] width 263 height 42
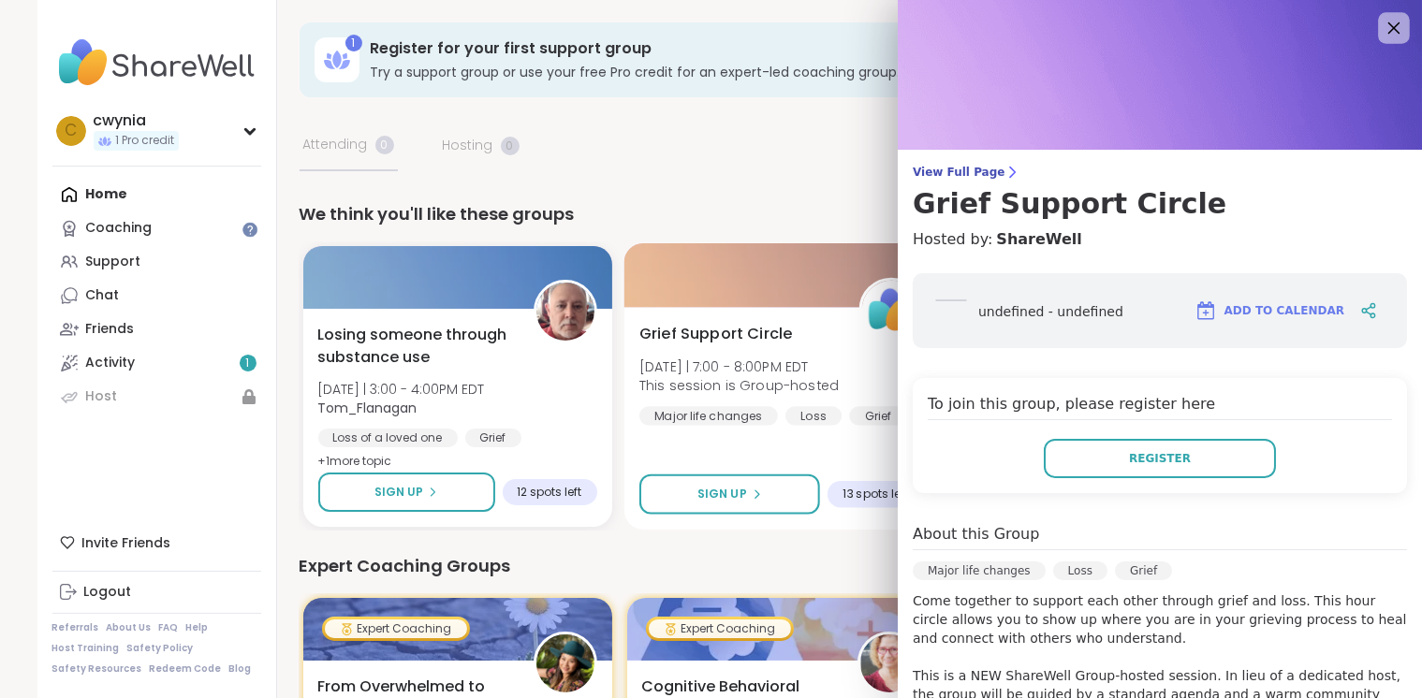
click at [1378, 42] on div at bounding box center [1394, 28] width 32 height 32
